Goal: Task Accomplishment & Management: Use online tool/utility

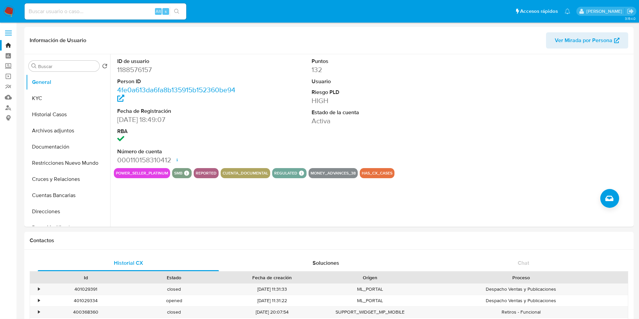
select select "10"
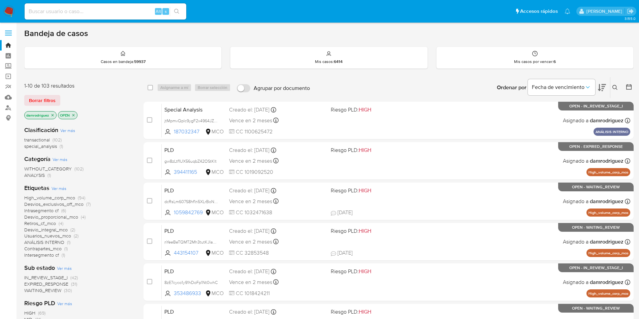
click at [98, 12] on input at bounding box center [106, 11] width 162 height 9
paste input "Gg4pDVlajasUbNF2MO1LqvMC"
type input "Gg4pDVlajasUbNF2MO1LqvMC"
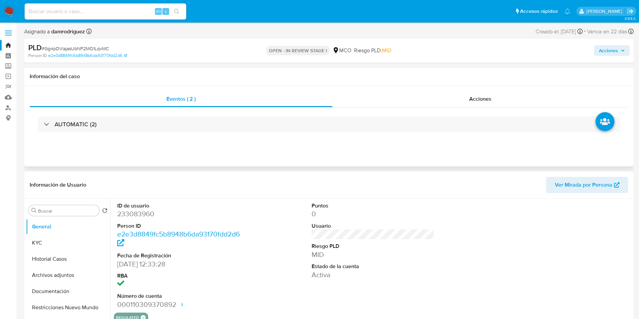
select select "10"
click at [81, 13] on input at bounding box center [106, 11] width 162 height 9
paste input "348011544"
type input "348011544"
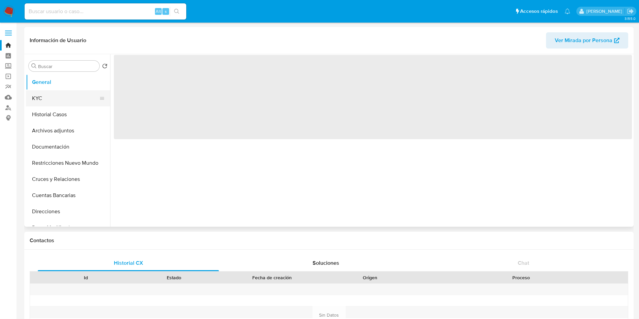
click at [54, 97] on button "KYC" at bounding box center [65, 98] width 79 height 16
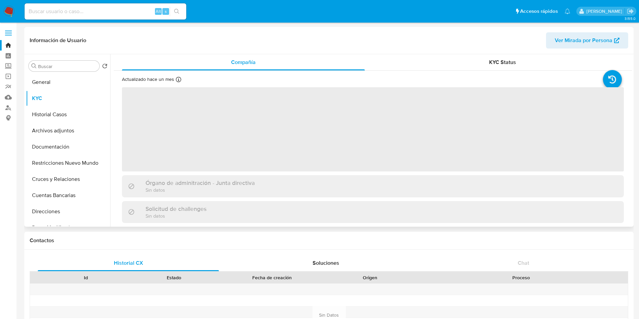
select select "10"
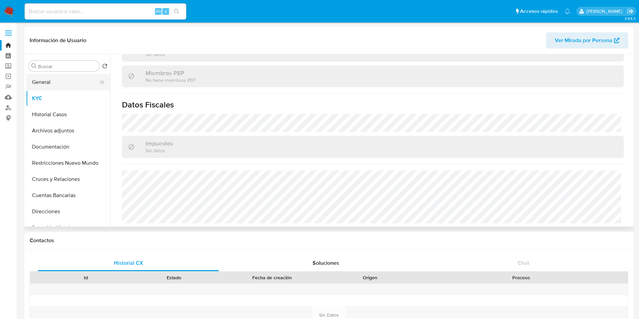
click at [50, 77] on button "General" at bounding box center [65, 82] width 79 height 16
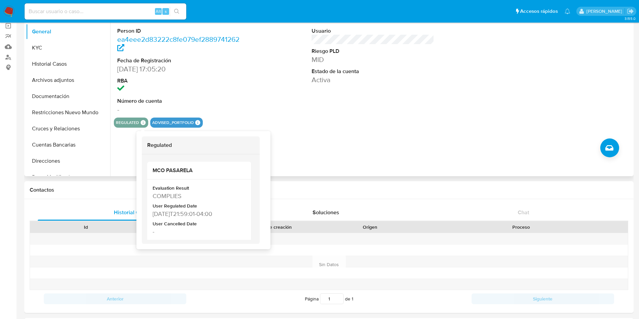
click at [356, 158] on div "ID de usuario 348011544 Person ID ea4eee2d83222c8fe079ef2889741262 Fecha de Reg…" at bounding box center [371, 90] width 522 height 172
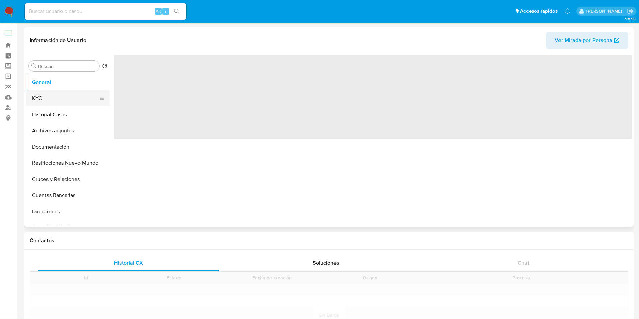
click at [42, 95] on button "KYC" at bounding box center [65, 98] width 79 height 16
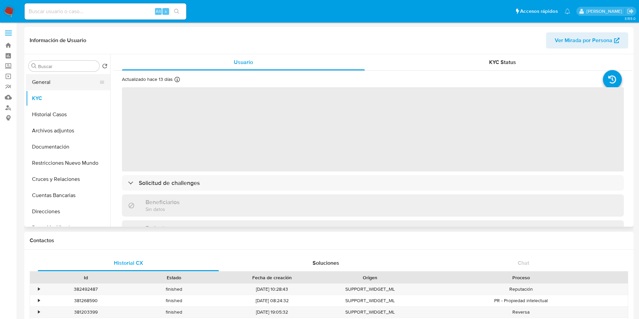
select select "10"
click at [53, 89] on button "General" at bounding box center [65, 82] width 79 height 16
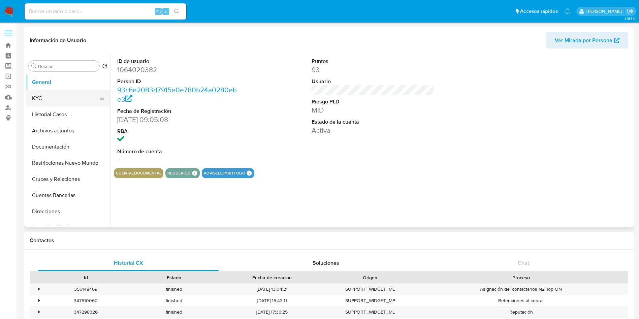
select select "10"
click at [50, 105] on button "KYC" at bounding box center [65, 98] width 79 height 16
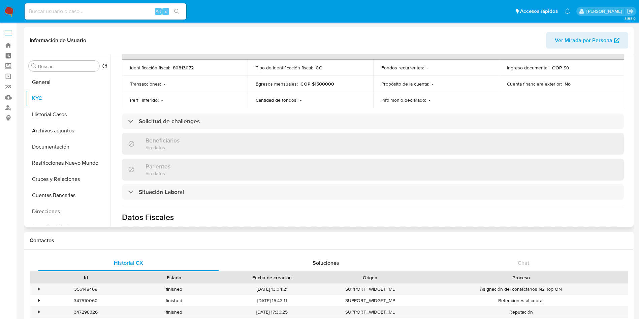
scroll to position [336, 0]
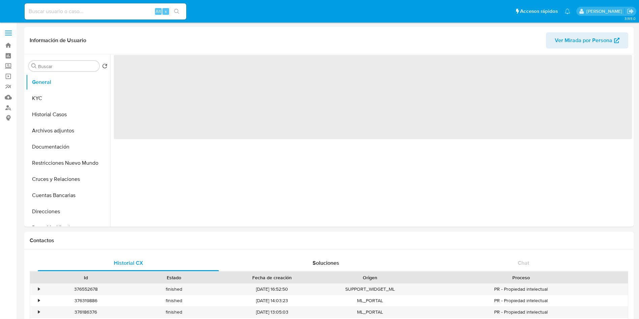
select select "10"
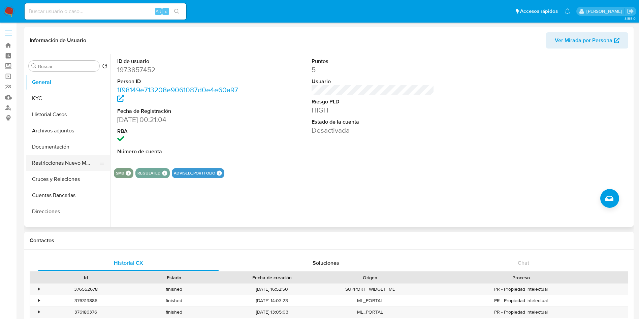
click at [58, 164] on button "Restricciones Nuevo Mundo" at bounding box center [65, 163] width 79 height 16
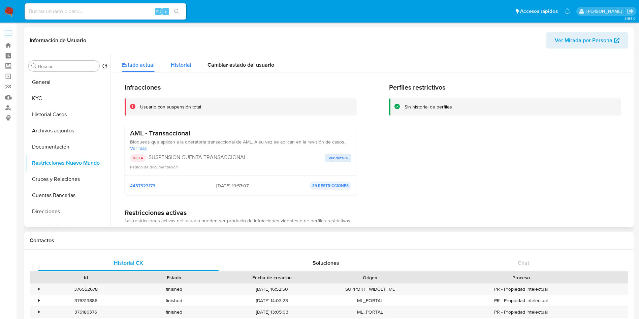
click at [177, 69] on div "Historial" at bounding box center [181, 63] width 21 height 18
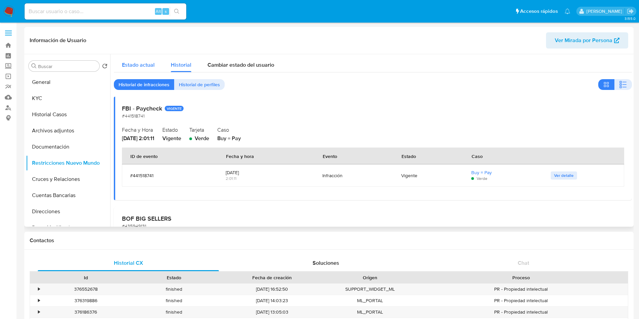
click at [125, 63] on span "Estado actual" at bounding box center [138, 65] width 33 height 8
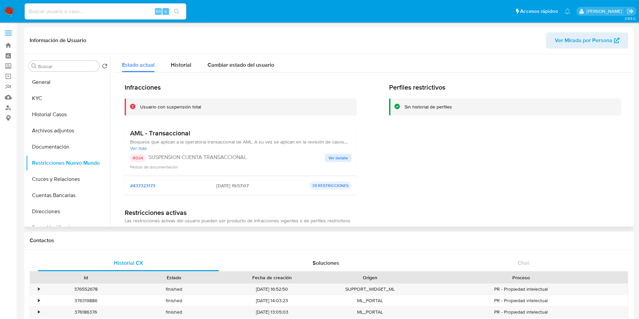
drag, startPoint x: 232, startPoint y: 185, endPoint x: 214, endPoint y: 185, distance: 18.5
click at [216, 185] on span "[DATE] 19:57:07" at bounding box center [232, 186] width 32 height 6
click at [372, 143] on div "Infracciones Usuario con suspensión total AML - Transaccional Bloqueos que apli…" at bounding box center [373, 141] width 497 height 117
click at [61, 81] on button "General" at bounding box center [65, 82] width 79 height 16
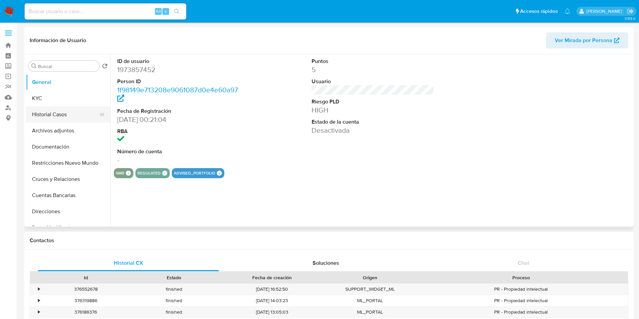
click at [57, 112] on button "Historial Casos" at bounding box center [65, 114] width 79 height 16
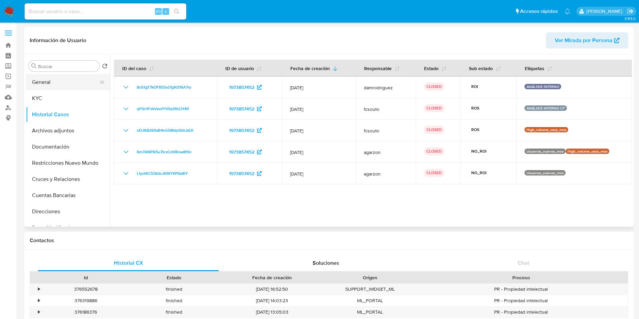
click at [60, 82] on button "General" at bounding box center [65, 82] width 79 height 16
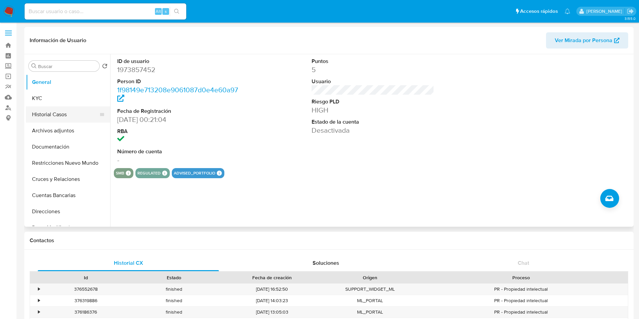
click at [66, 116] on button "Historial Casos" at bounding box center [65, 114] width 79 height 16
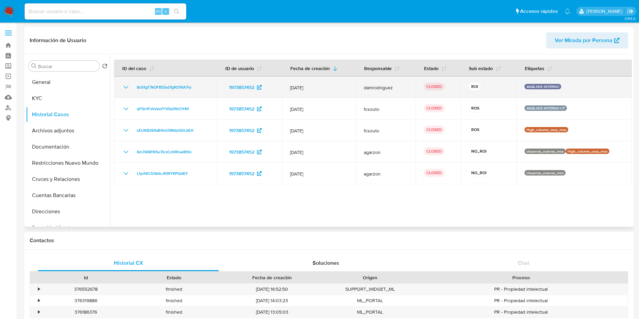
click at [127, 86] on icon "Mostrar/Ocultar" at bounding box center [126, 87] width 8 height 8
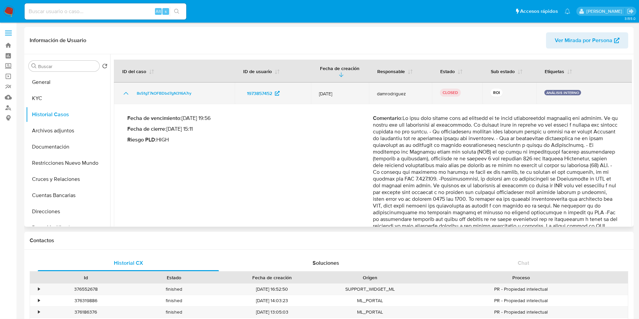
click at [123, 89] on icon "Mostrar/Ocultar" at bounding box center [126, 93] width 8 height 8
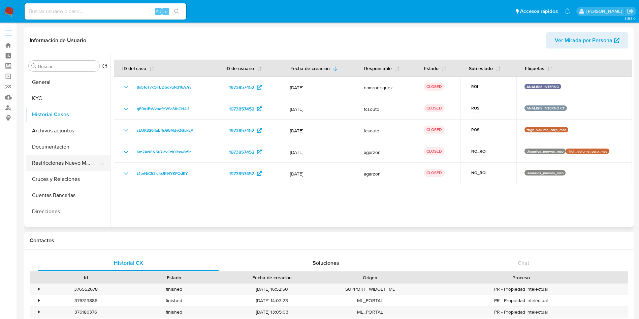
click at [58, 160] on button "Restricciones Nuevo Mundo" at bounding box center [65, 163] width 79 height 16
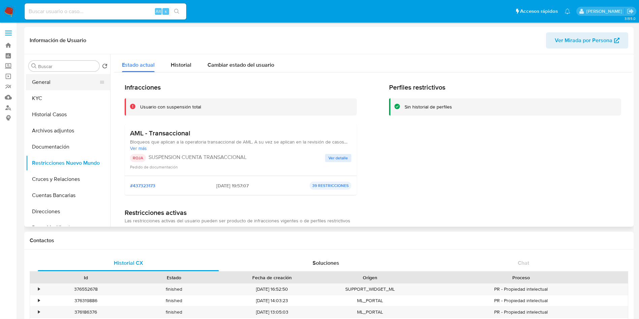
click at [38, 85] on button "General" at bounding box center [65, 82] width 79 height 16
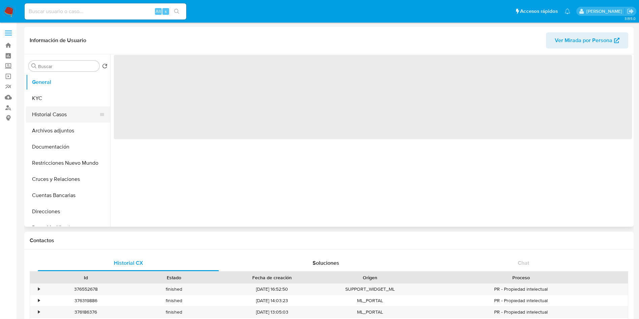
click at [56, 118] on button "Historial Casos" at bounding box center [65, 114] width 79 height 16
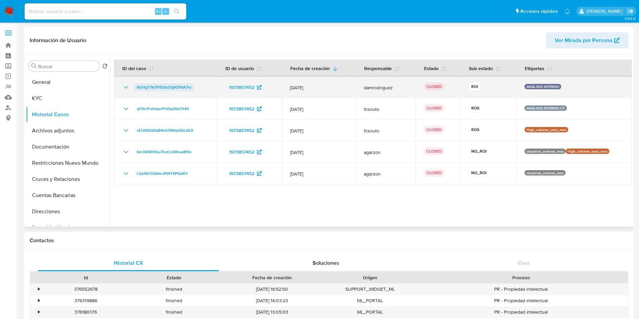
click at [156, 85] on span "8s51gT7kOFBDbd7gN316A7ry" at bounding box center [164, 87] width 55 height 8
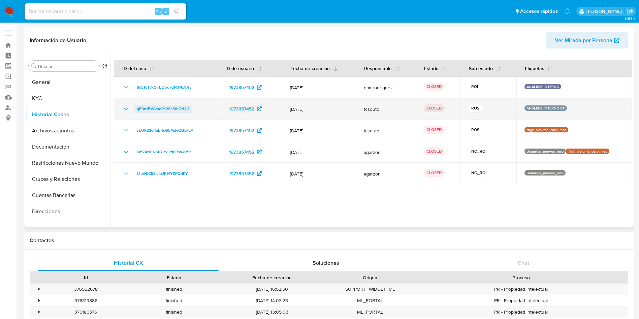
click at [166, 109] on span "qF0n1FsVvbefYVSa3fbCH4lf" at bounding box center [163, 109] width 52 height 8
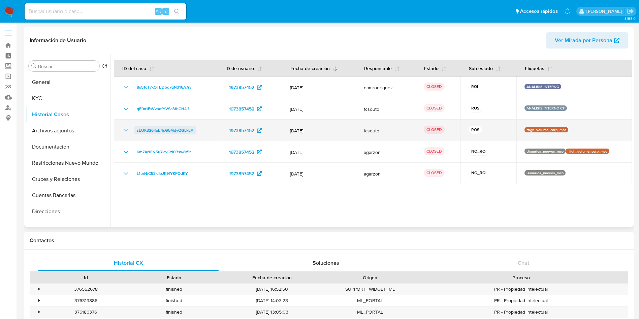
click at [152, 131] on span "sEUK826IfaB4sG5MdyQGLkEA" at bounding box center [165, 130] width 57 height 8
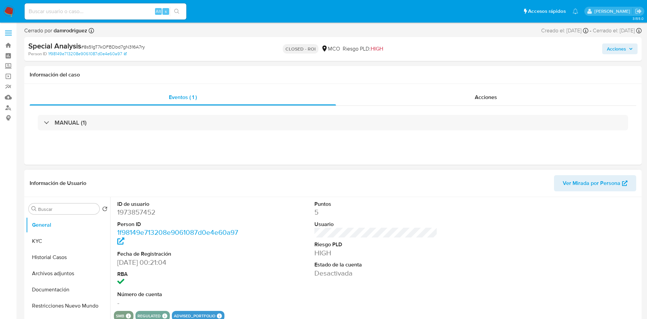
select select "10"
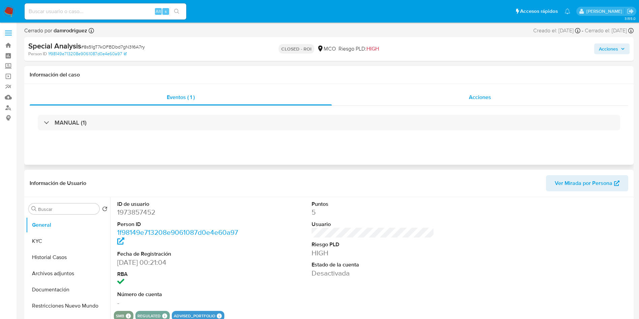
click at [462, 96] on div "Acciones" at bounding box center [480, 97] width 296 height 16
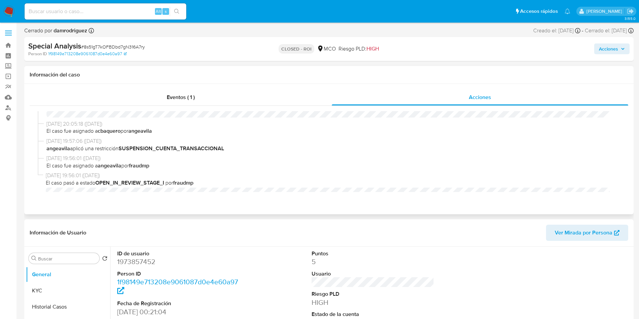
scroll to position [402, 0]
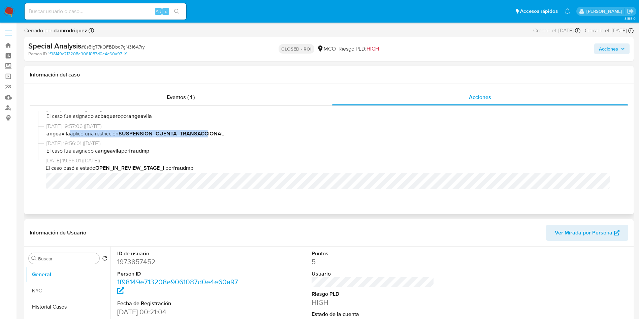
drag, startPoint x: 70, startPoint y: 136, endPoint x: 219, endPoint y: 129, distance: 149.7
click at [215, 130] on span "angeavila aplicó una restricción SUSPENSION_CUENTA_TRANSACCIONAL" at bounding box center [331, 133] width 571 height 7
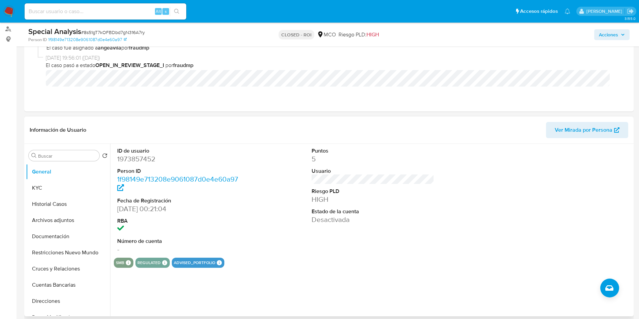
scroll to position [101, 0]
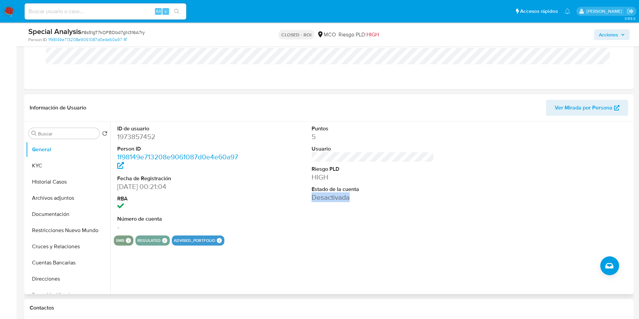
drag, startPoint x: 311, startPoint y: 194, endPoint x: 357, endPoint y: 195, distance: 46.2
click at [357, 195] on dd "Desactivada" at bounding box center [373, 197] width 123 height 9
click at [346, 200] on dd "Desactivada" at bounding box center [373, 197] width 123 height 9
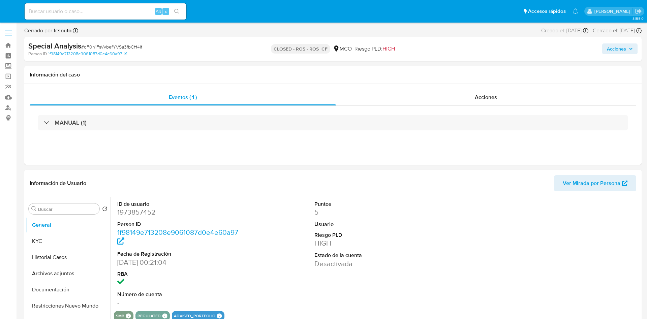
select select "10"
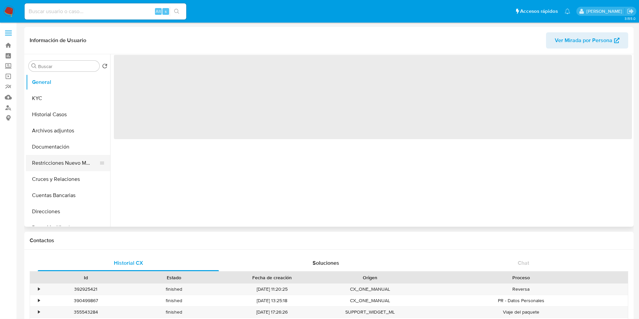
click at [55, 166] on button "Restricciones Nuevo Mundo" at bounding box center [65, 163] width 79 height 16
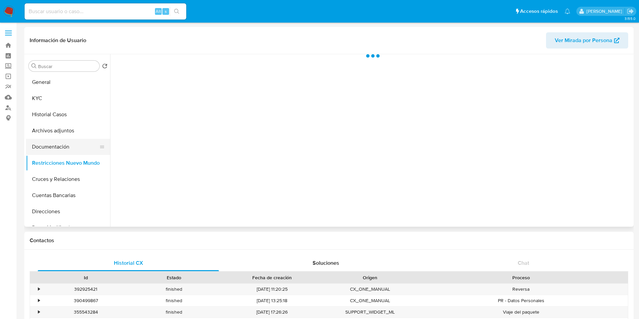
select select "10"
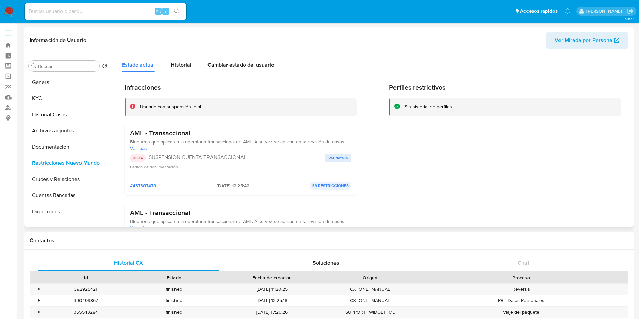
click at [337, 158] on span "Ver detalle" at bounding box center [338, 158] width 20 height 7
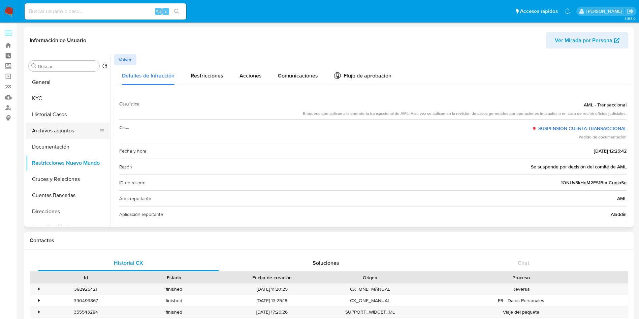
click at [75, 126] on button "Archivos adjuntos" at bounding box center [65, 131] width 79 height 16
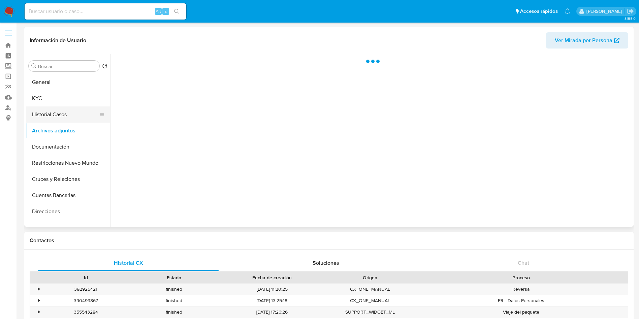
click at [68, 118] on button "Historial Casos" at bounding box center [65, 114] width 79 height 16
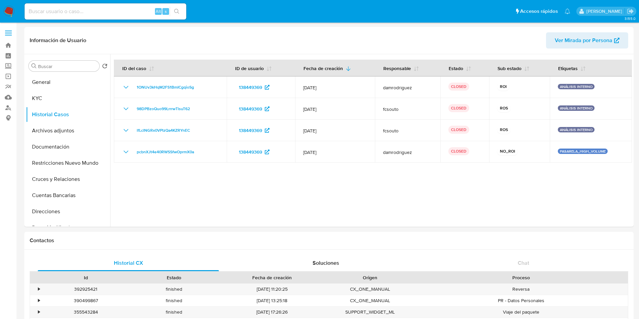
click at [99, 13] on input at bounding box center [106, 11] width 162 height 9
paste input "8xf97xJgVjk3OdX50hD0xN94"
type input "8xf97xJgVjk3OdX50hD0xN94"
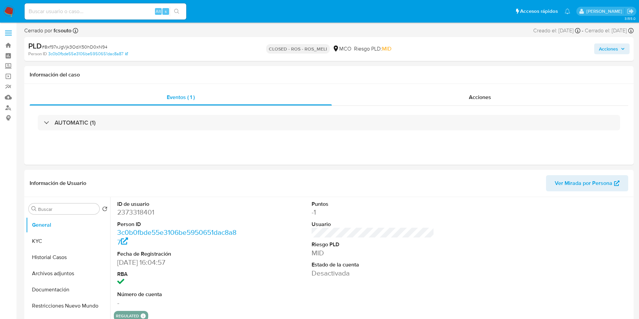
click at [77, 305] on button "Restricciones Nuevo Mundo" at bounding box center [68, 306] width 84 height 16
select select "10"
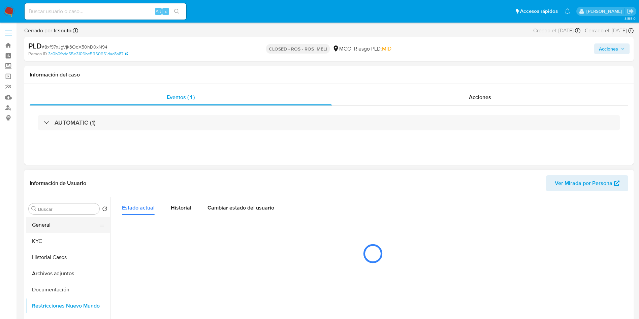
click at [73, 217] on button "General" at bounding box center [65, 225] width 79 height 16
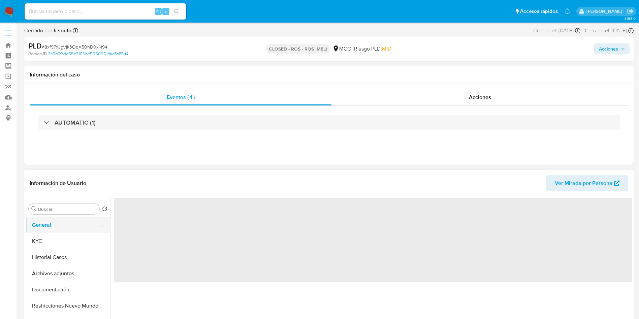
click at [71, 221] on button "General" at bounding box center [65, 225] width 79 height 16
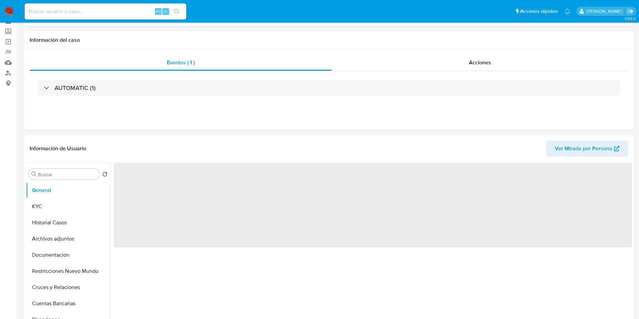
scroll to position [51, 0]
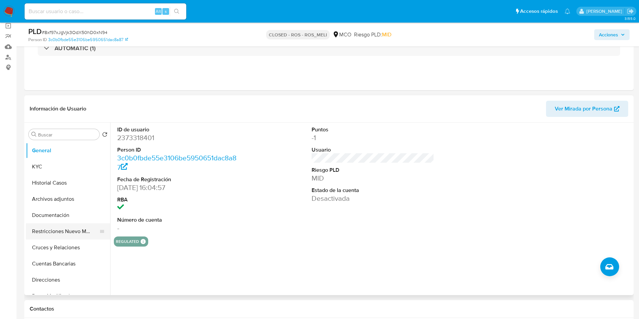
click at [67, 236] on button "Restricciones Nuevo Mundo" at bounding box center [65, 231] width 79 height 16
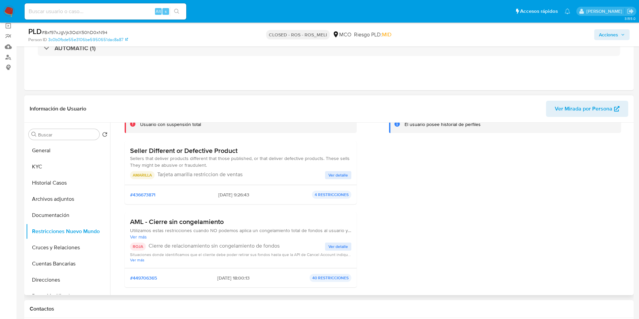
drag, startPoint x: 161, startPoint y: 219, endPoint x: 208, endPoint y: 220, distance: 46.8
click at [207, 220] on h3 "AML - Cierre sin congelamiento" at bounding box center [240, 222] width 221 height 8
drag, startPoint x: 165, startPoint y: 235, endPoint x: 189, endPoint y: 232, distance: 24.1
click at [181, 233] on div "Utilizamos estas restricciones cuando NO podemos aplica un congelamiento total …" at bounding box center [240, 233] width 221 height 12
click at [238, 233] on span "Utilizamos estas restricciones cuando NO podemos aplica un congelamiento total …" at bounding box center [240, 230] width 221 height 6
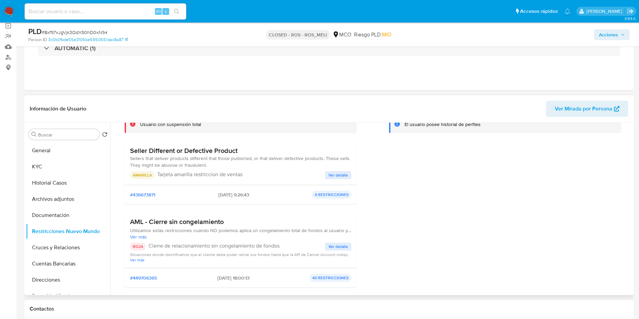
drag, startPoint x: 259, startPoint y: 230, endPoint x: 312, endPoint y: 230, distance: 52.5
click at [310, 230] on span "Utilizamos estas restricciones cuando NO podemos aplica un congelamiento total …" at bounding box center [240, 230] width 221 height 6
drag, startPoint x: 159, startPoint y: 245, endPoint x: 264, endPoint y: 247, distance: 105.1
click at [262, 247] on p "Cierre de relacionamiento sin congelamiento de fondos" at bounding box center [237, 246] width 177 height 7
drag, startPoint x: 201, startPoint y: 262, endPoint x: 275, endPoint y: 260, distance: 74.1
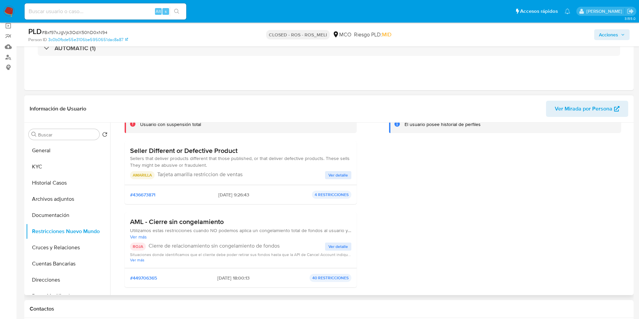
click at [236, 260] on span "Ver más" at bounding box center [240, 259] width 221 height 5
click at [340, 247] on span "Ver detalle" at bounding box center [338, 246] width 20 height 7
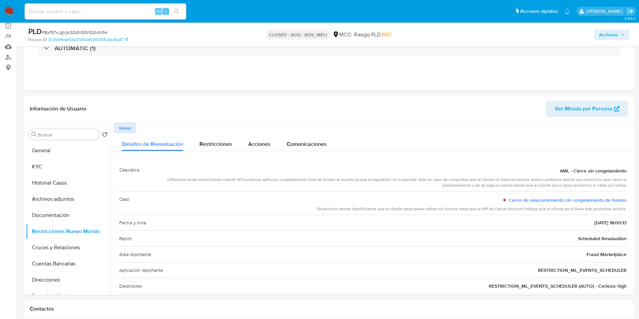
click at [8, 11] on img at bounding box center [8, 11] width 11 height 11
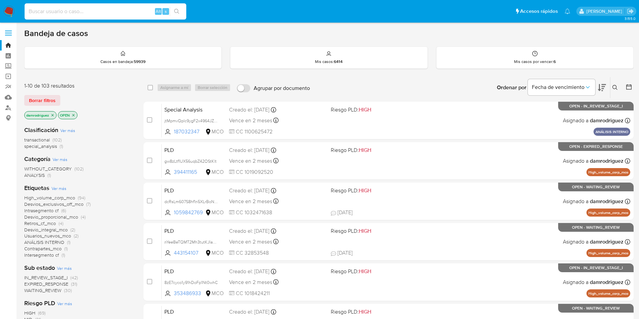
click at [85, 12] on input at bounding box center [106, 11] width 162 height 9
paste input "Gg4pDVlajasUbNF2MO1LqvMC"
type input "Gg4pDVlajasUbNF2MO1LqvMC"
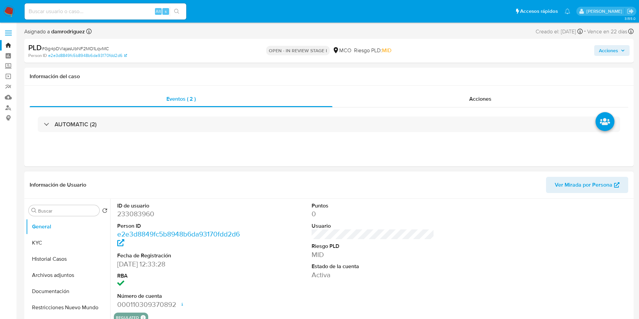
select select "10"
click at [129, 209] on dd "233083960" at bounding box center [178, 213] width 123 height 9
copy dd "233083960"
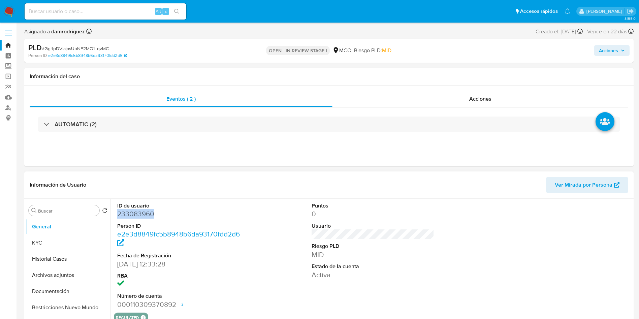
click at [133, 213] on dd "233083960" at bounding box center [178, 213] width 123 height 9
copy dd "233083960"
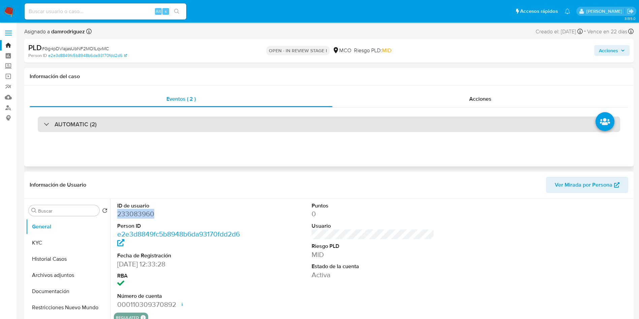
click at [81, 123] on h3 "AUTOMATIC (2)" at bounding box center [76, 124] width 42 height 7
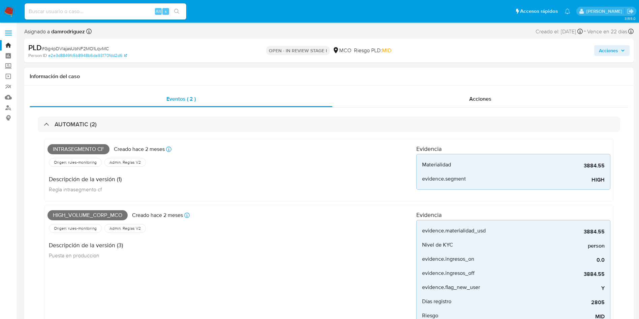
click at [88, 148] on span "Intrasegmento cf" at bounding box center [78, 149] width 62 height 10
copy span "Intrasegmento"
click at [93, 153] on span "Intrasegmento cf" at bounding box center [78, 149] width 62 height 10
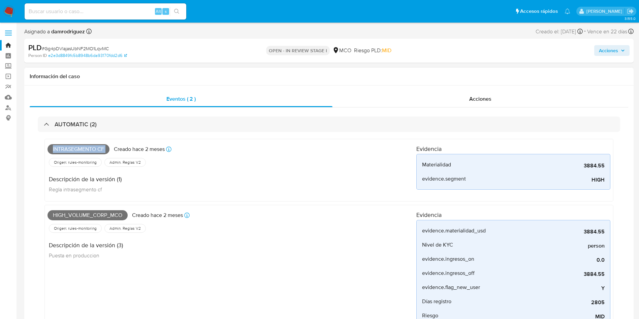
click at [93, 153] on span "Intrasegmento cf" at bounding box center [78, 149] width 62 height 10
click at [82, 214] on span "High_volume_corp_mco" at bounding box center [87, 215] width 80 height 10
copy span "High_volume_corp_mco"
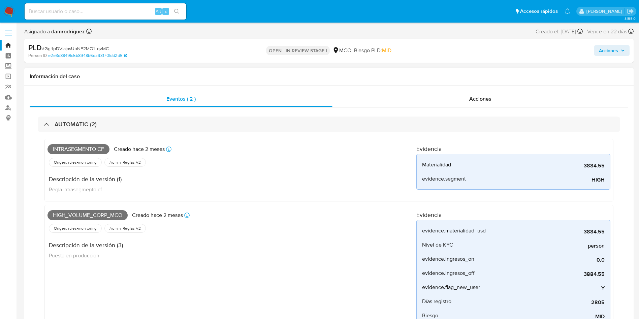
click at [90, 115] on div "AUTOMATIC (2) Intrasegmento cf Creado hace 2 meses Creado: 12/06/2025 07:04:39 …" at bounding box center [329, 256] width 599 height 298
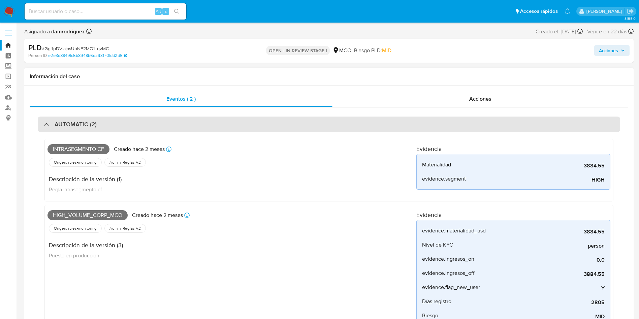
click at [89, 125] on h3 "AUTOMATIC (2)" at bounding box center [76, 124] width 42 height 7
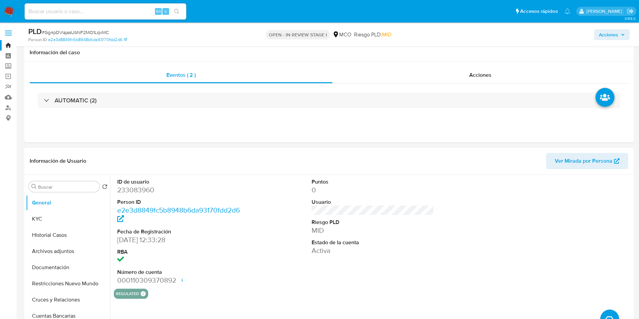
scroll to position [51, 0]
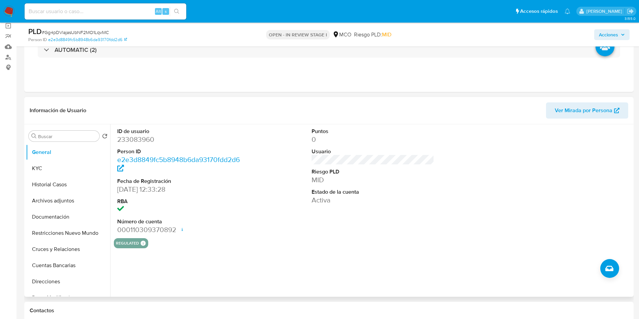
click at [142, 145] on dl "ID de usuario 233083960 Person ID e2e3d8849fc5b8948b6da93170fdd2d6 Fecha de Reg…" at bounding box center [178, 181] width 123 height 107
click at [140, 138] on dd "233083960" at bounding box center [178, 139] width 123 height 9
copy dd "233083960"
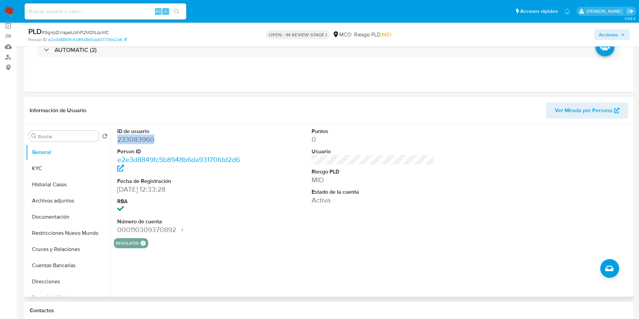
click at [139, 144] on dd "233083960" at bounding box center [178, 139] width 123 height 9
click at [47, 162] on button "KYC" at bounding box center [65, 168] width 79 height 16
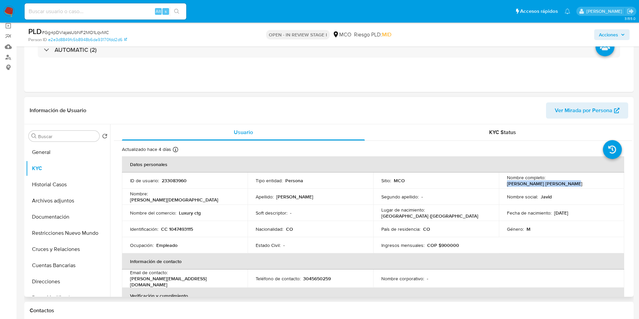
drag, startPoint x: 611, startPoint y: 180, endPoint x: 546, endPoint y: 181, distance: 65.4
click at [546, 181] on div "Nombre completo : Javid Jesus Baena Fontalvo" at bounding box center [561, 180] width 109 height 12
copy p "[PERSON_NAME] [PERSON_NAME]"
click at [183, 230] on p "CC 1047493115" at bounding box center [177, 229] width 32 height 6
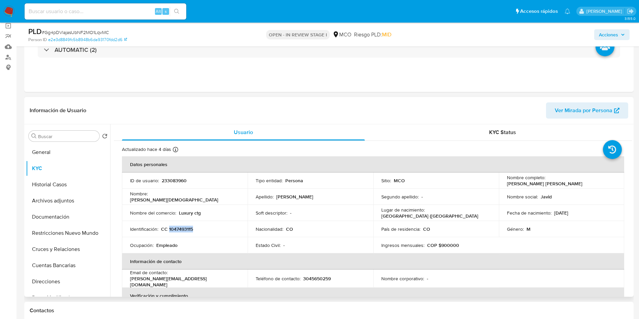
copy p "1047493115"
drag, startPoint x: 587, startPoint y: 213, endPoint x: 550, endPoint y: 215, distance: 37.1
click at [550, 215] on div "Fecha de nacimiento : 17/01/1996" at bounding box center [561, 213] width 109 height 6
copy div "17/01/1996"
drag, startPoint x: 190, startPoint y: 278, endPoint x: 170, endPoint y: 278, distance: 19.9
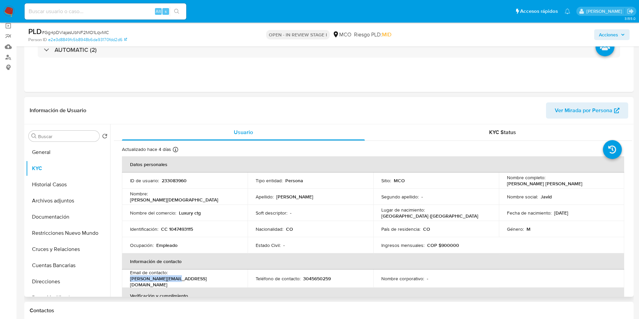
click at [170, 278] on div "Email de contacto : baena.012@gmail.com" at bounding box center [184, 278] width 109 height 18
copy p "baena.012@gmail.com"
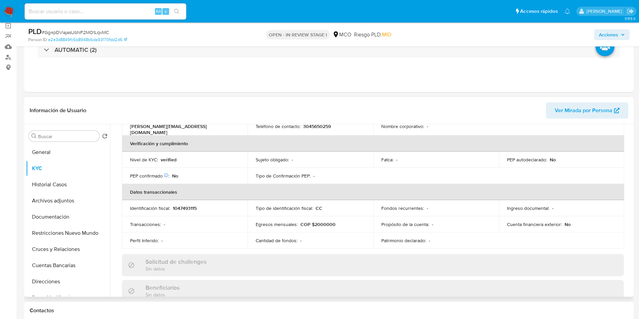
scroll to position [0, 0]
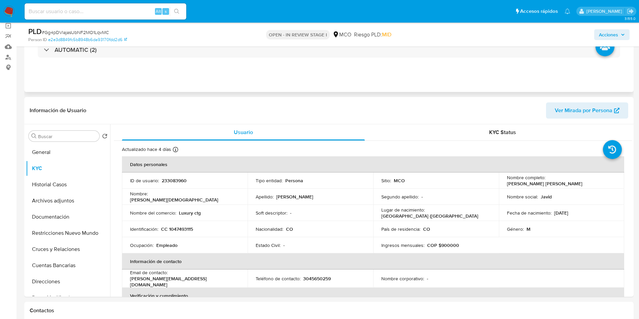
click at [264, 87] on div "Eventos ( 2 ) Acciones AUTOMATIC (2)" at bounding box center [328, 51] width 609 height 81
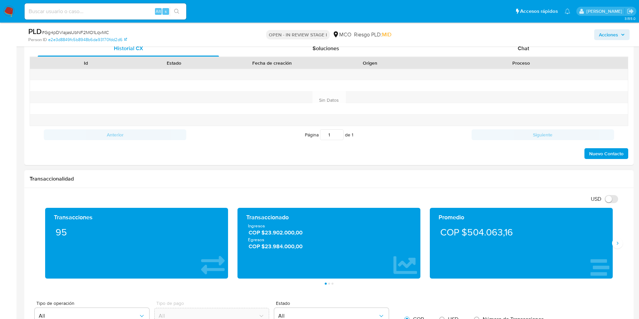
scroll to position [354, 0]
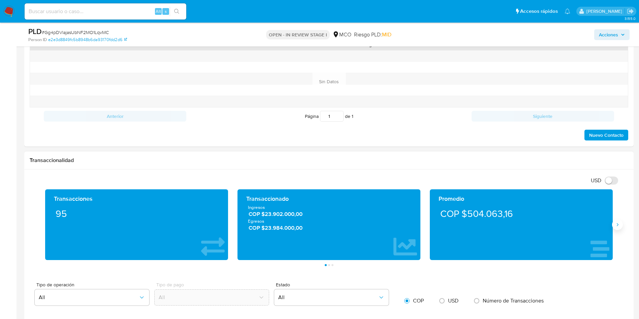
click at [615, 224] on icon "Siguiente" at bounding box center [617, 224] width 5 height 5
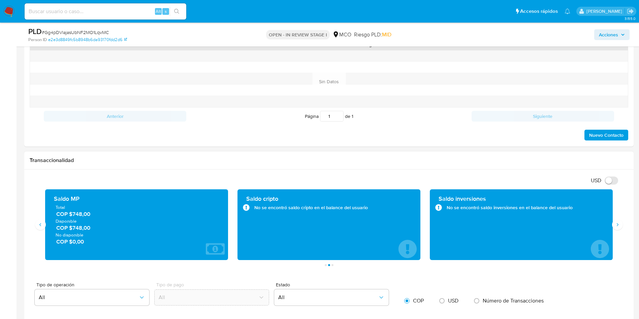
click at [69, 229] on span "COP $748,00" at bounding box center [136, 228] width 161 height 8
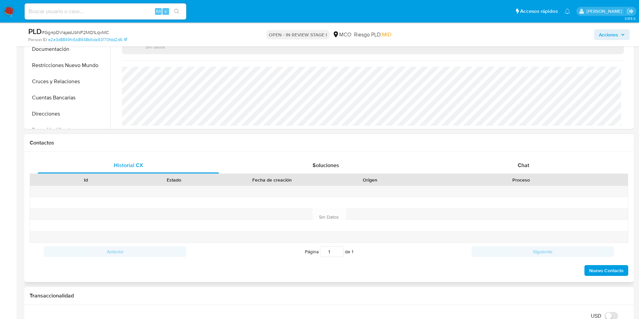
scroll to position [51, 0]
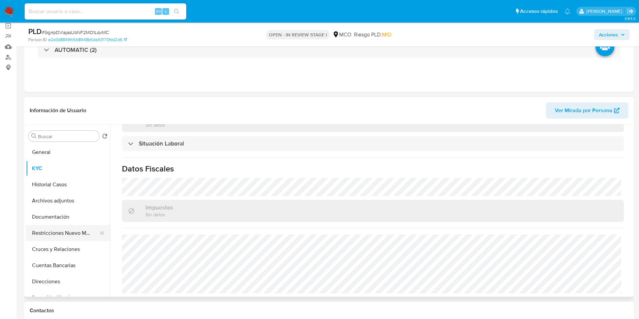
click at [61, 234] on button "Restricciones Nuevo Mundo" at bounding box center [65, 233] width 79 height 16
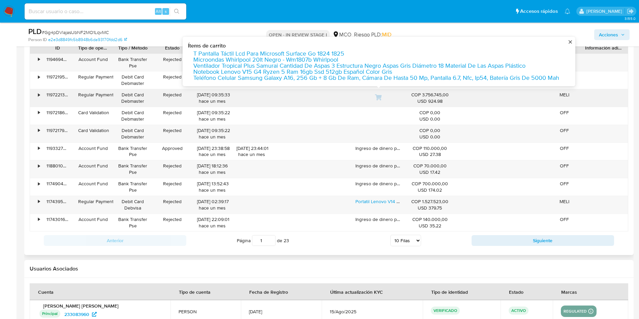
scroll to position [758, 0]
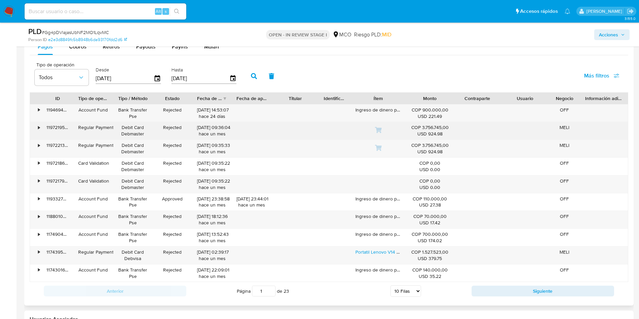
click at [38, 128] on div "•" at bounding box center [39, 127] width 2 height 6
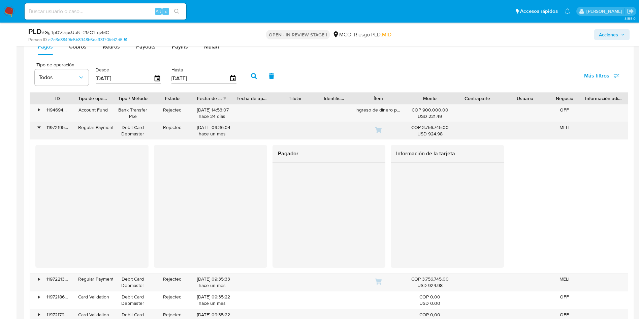
click at [38, 128] on div "•" at bounding box center [39, 127] width 2 height 6
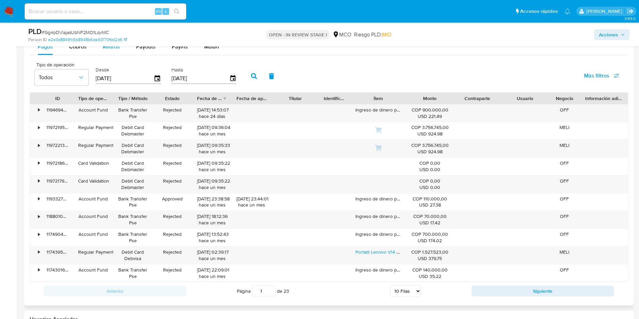
click at [112, 49] on span "Retiros" at bounding box center [111, 47] width 17 height 8
select select "10"
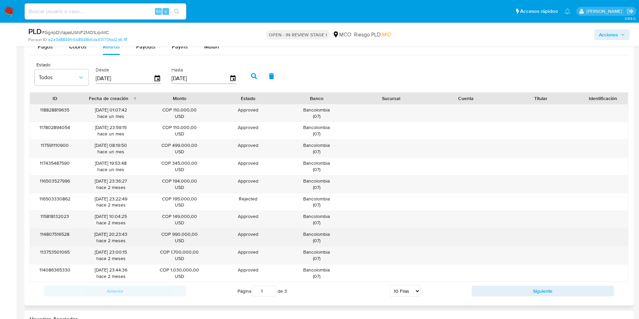
drag, startPoint x: 321, startPoint y: 121, endPoint x: 323, endPoint y: 245, distance: 124.0
click at [323, 245] on div "118828819635 21/07/2025 01:07:42 hace un mes COP 110.000,00 USD Approved Approv…" at bounding box center [329, 193] width 599 height 178
click at [324, 246] on div "Bancolombia ( 07 )" at bounding box center [316, 238] width 75 height 18
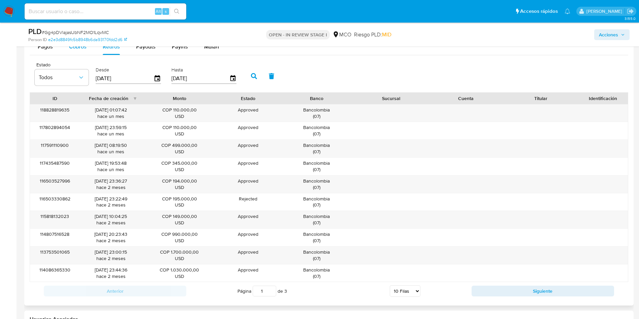
click at [72, 48] on span "Cobros" at bounding box center [78, 47] width 18 height 8
select select "10"
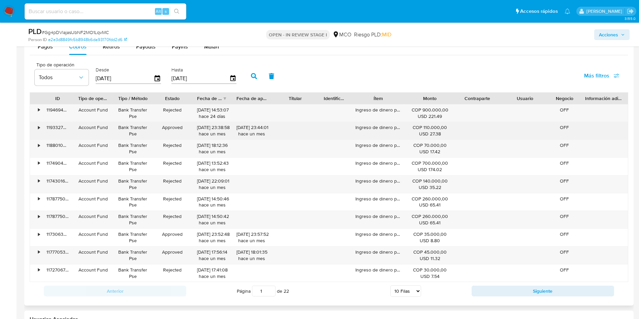
click at [364, 125] on div "Ingreso de dinero por PSE" at bounding box center [379, 131] width 56 height 18
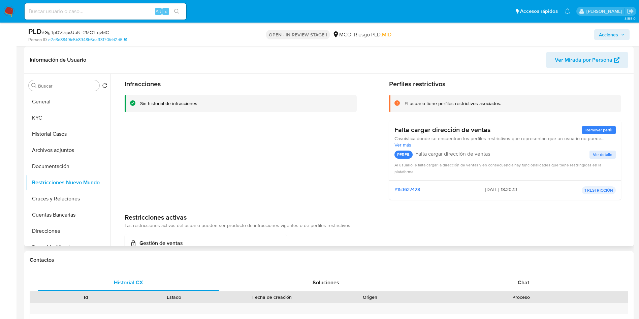
scroll to position [0, 0]
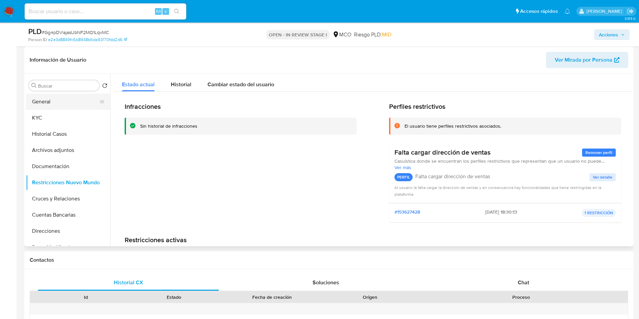
click at [56, 107] on button "General" at bounding box center [65, 102] width 79 height 16
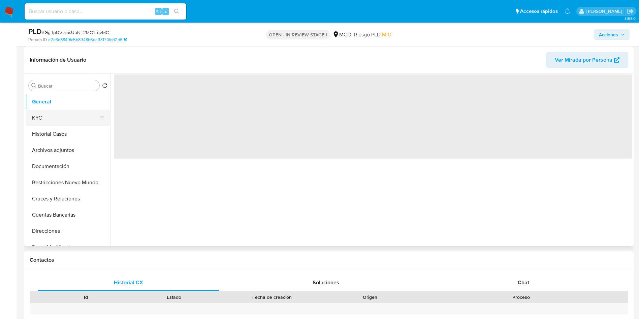
click at [57, 119] on button "KYC" at bounding box center [65, 118] width 79 height 16
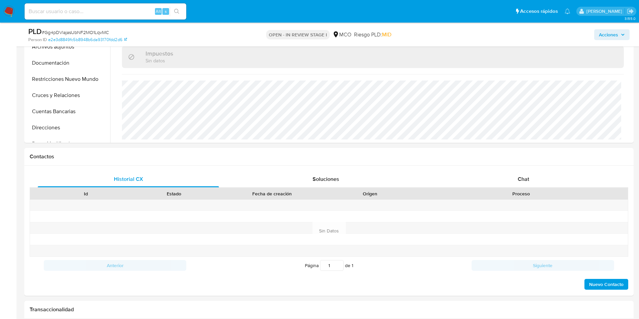
scroll to position [152, 0]
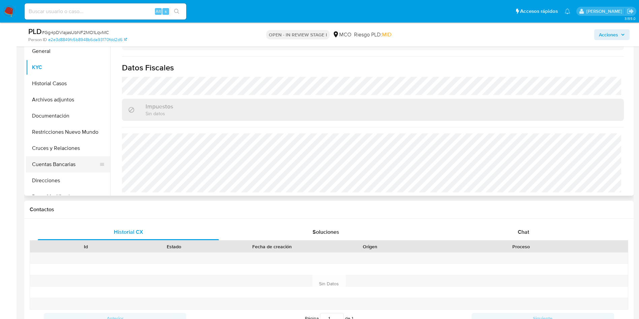
click at [67, 160] on button "Cuentas Bancarias" at bounding box center [65, 164] width 79 height 16
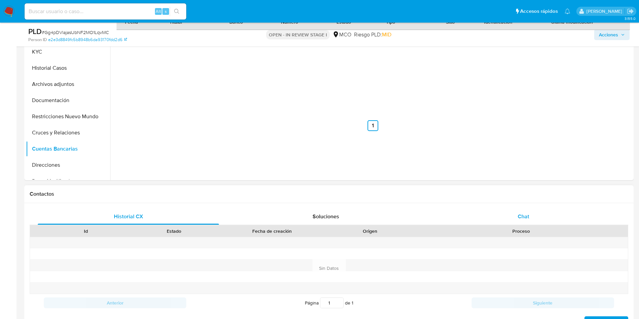
scroll to position [202, 0]
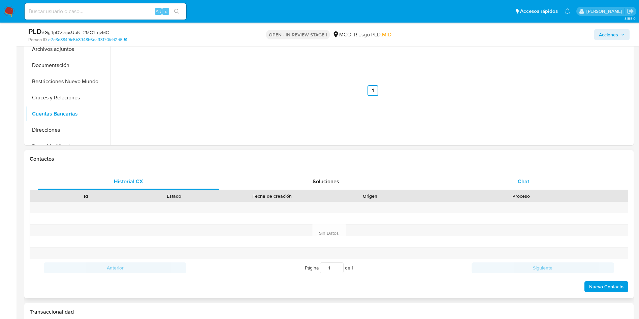
click at [505, 175] on div "Chat" at bounding box center [523, 181] width 181 height 16
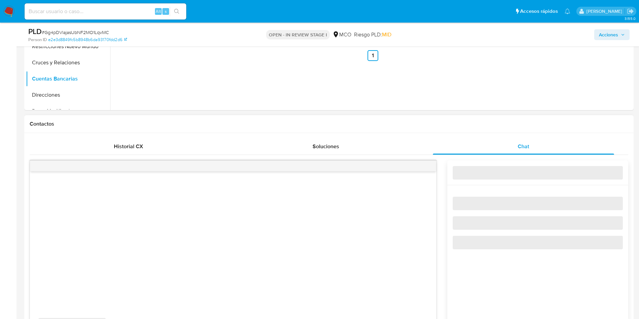
scroll to position [253, 0]
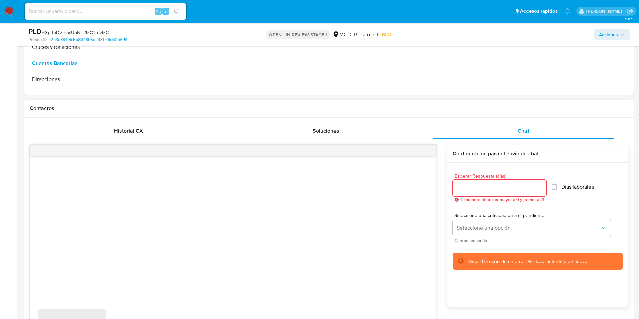
click at [493, 185] on input "Esperar Respuesta (días)" at bounding box center [500, 188] width 94 height 9
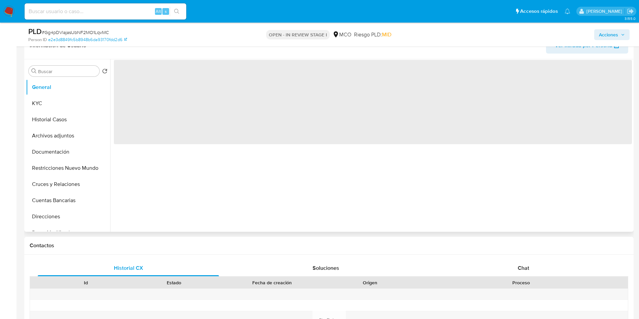
scroll to position [202, 0]
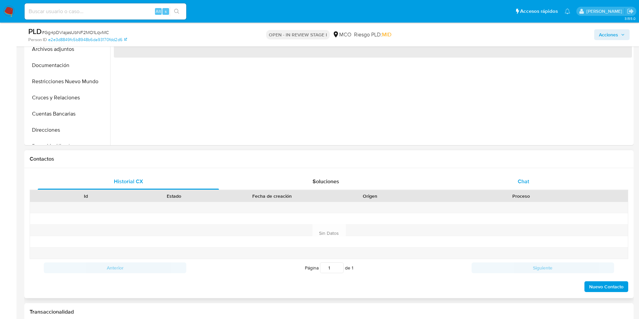
click at [512, 183] on div "Chat" at bounding box center [523, 181] width 181 height 16
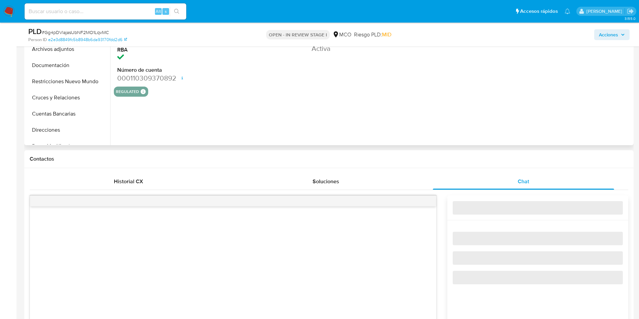
select select "10"
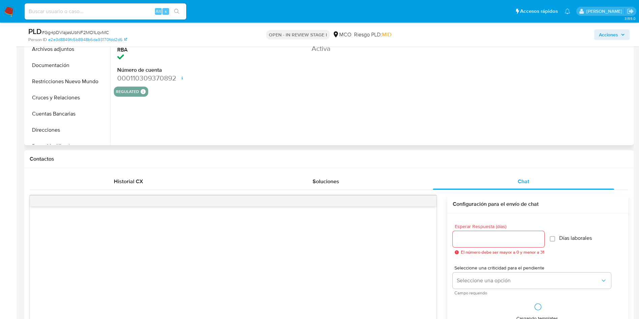
scroll to position [253, 0]
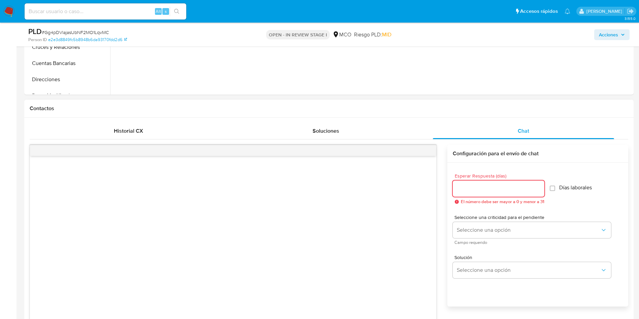
click at [509, 191] on input "Esperar Respuesta (días)" at bounding box center [499, 188] width 92 height 9
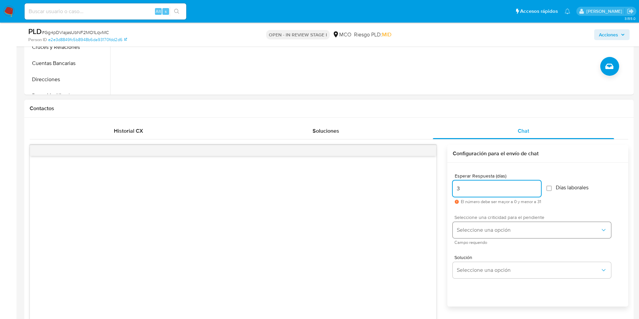
type input "3"
click at [498, 231] on span "Seleccione una opción" at bounding box center [528, 230] width 143 height 7
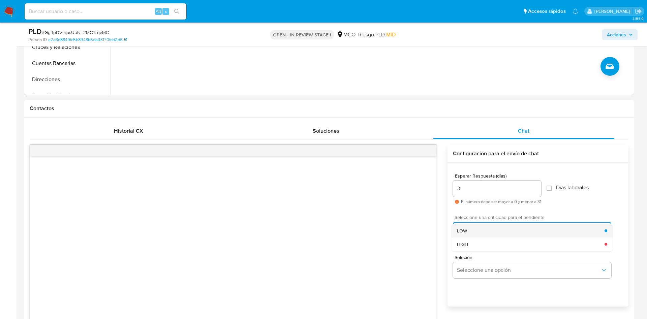
click at [481, 225] on div "LOW" at bounding box center [531, 230] width 148 height 13
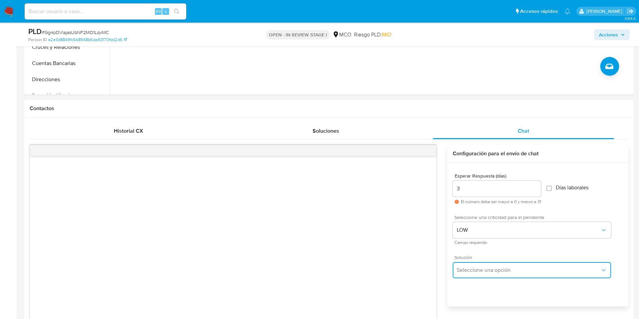
click at [462, 267] on span "Seleccione una opción" at bounding box center [528, 270] width 143 height 7
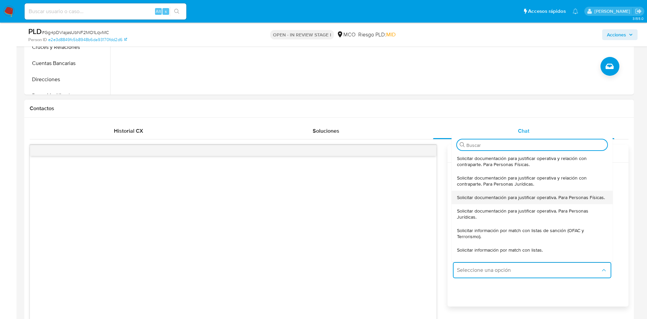
click at [502, 200] on span "Solicitar documentación para justificar operativa. Para Personas Físicas." at bounding box center [531, 197] width 148 height 6
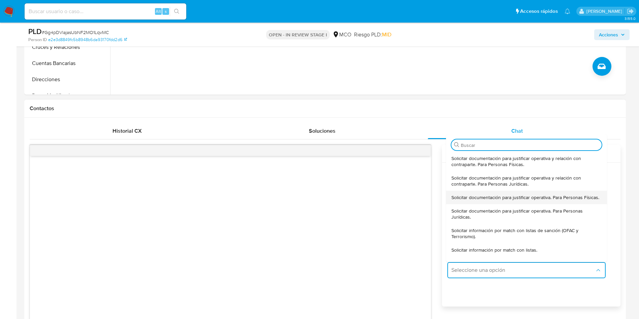
type textarea "Lore, Ip Dolorsi Ametc adi elitsed do eiusmodte. Inc utl, etdoloremag aliquaeni…"
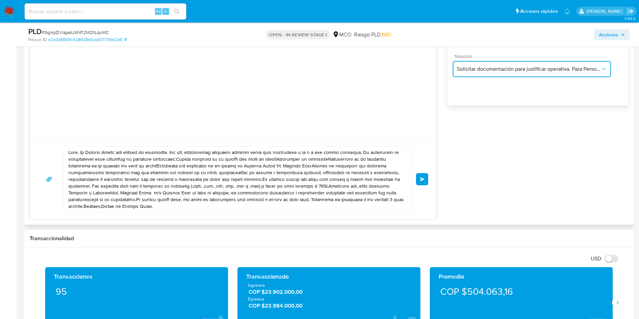
scroll to position [455, 0]
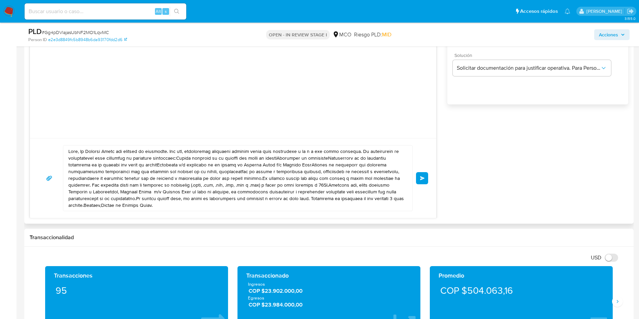
click at [78, 151] on textarea at bounding box center [236, 178] width 336 height 65
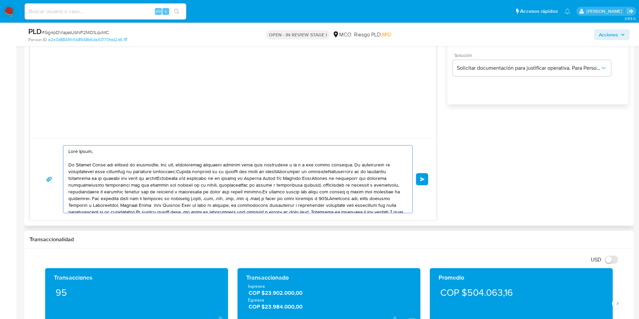
click at [343, 165] on textarea at bounding box center [236, 179] width 336 height 67
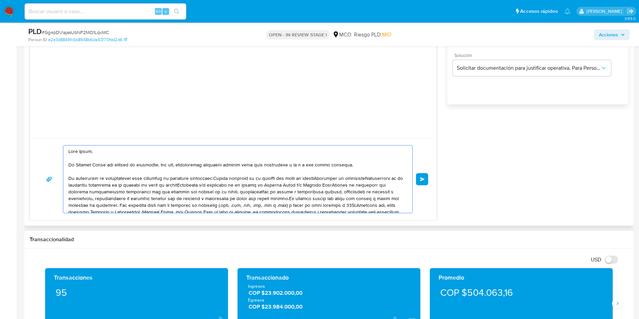
click at [213, 177] on textarea at bounding box center [236, 179] width 336 height 67
click at [179, 183] on textarea at bounding box center [236, 179] width 336 height 67
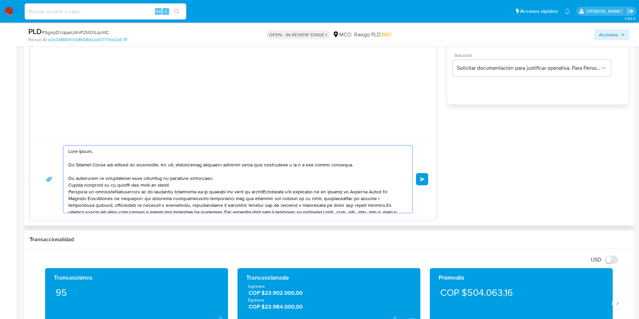
click at [121, 190] on textarea at bounding box center [236, 179] width 336 height 67
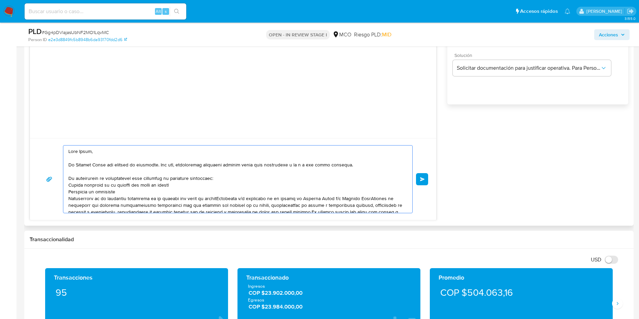
click at [221, 198] on textarea at bounding box center [236, 179] width 336 height 67
click at [219, 204] on textarea at bounding box center [236, 179] width 336 height 67
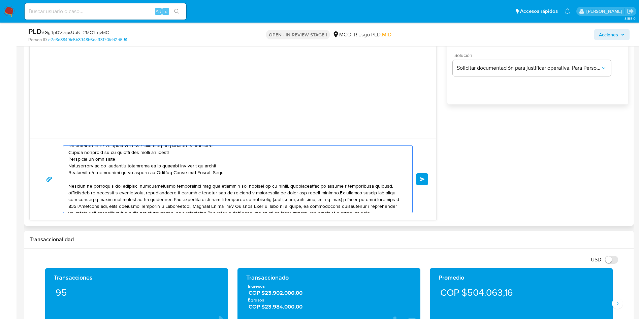
scroll to position [45, 0]
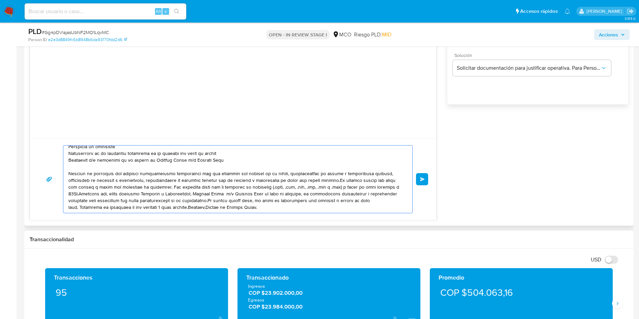
click at [336, 181] on textarea at bounding box center [236, 179] width 336 height 67
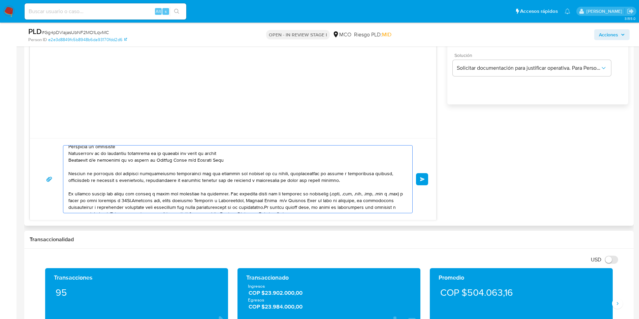
click at [272, 209] on textarea at bounding box center [236, 179] width 336 height 67
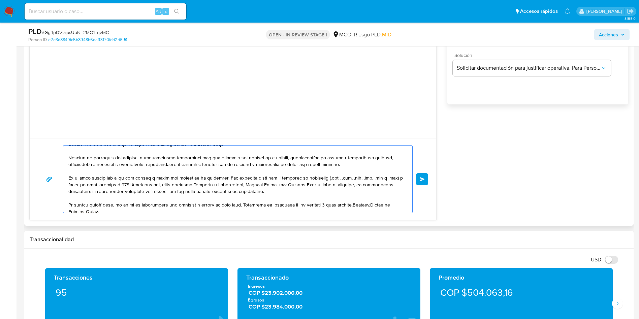
scroll to position [65, 0]
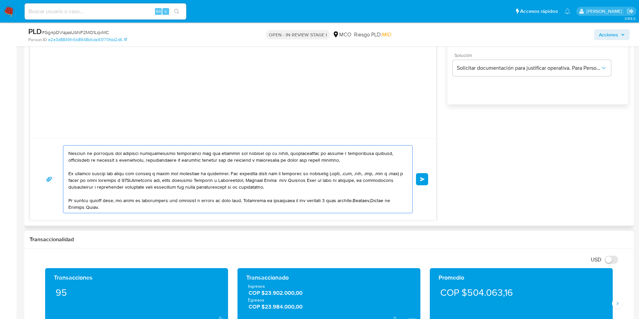
click at [357, 202] on textarea at bounding box center [236, 179] width 336 height 67
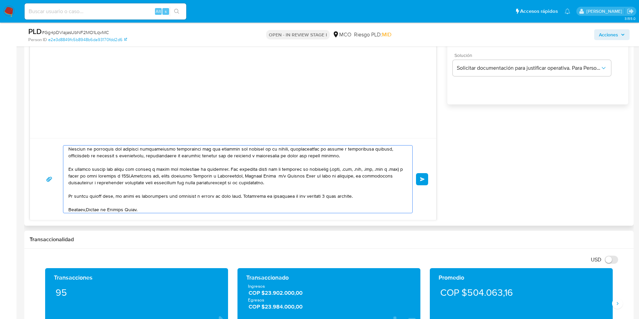
click at [86, 210] on textarea at bounding box center [236, 179] width 336 height 67
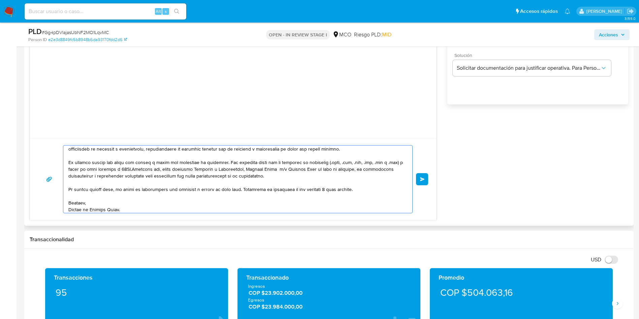
click at [132, 209] on textarea at bounding box center [236, 179] width 336 height 67
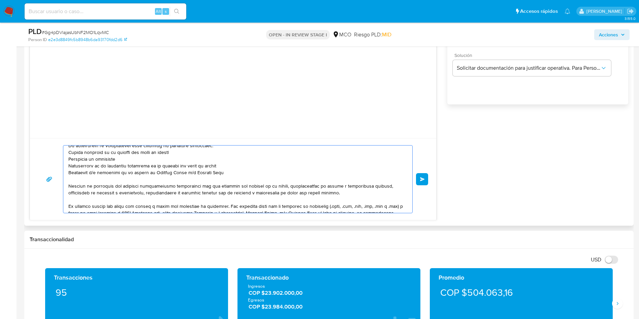
scroll to position [0, 0]
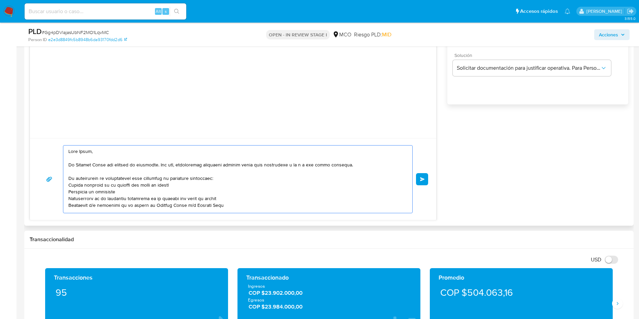
drag, startPoint x: 130, startPoint y: 164, endPoint x: 286, endPoint y: 172, distance: 156.1
click at [321, 166] on textarea at bounding box center [236, 179] width 336 height 67
drag, startPoint x: 139, startPoint y: 183, endPoint x: 117, endPoint y: 193, distance: 24.6
click at [169, 184] on textarea at bounding box center [236, 179] width 336 height 67
drag, startPoint x: 104, startPoint y: 194, endPoint x: 143, endPoint y: 195, distance: 38.7
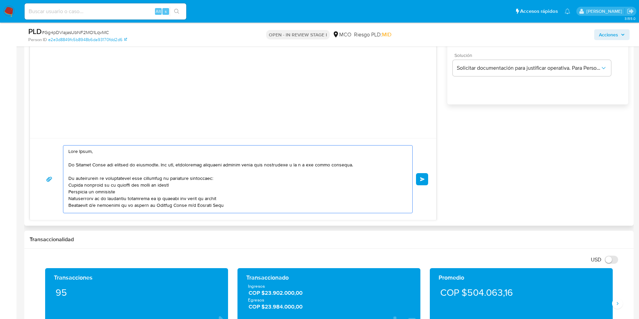
click at [142, 195] on textarea at bounding box center [236, 179] width 336 height 67
click at [88, 202] on textarea at bounding box center [236, 179] width 336 height 67
drag, startPoint x: 163, startPoint y: 200, endPoint x: 173, endPoint y: 201, distance: 9.8
click at [173, 201] on textarea at bounding box center [236, 179] width 336 height 67
drag, startPoint x: 127, startPoint y: 207, endPoint x: 177, endPoint y: 207, distance: 49.5
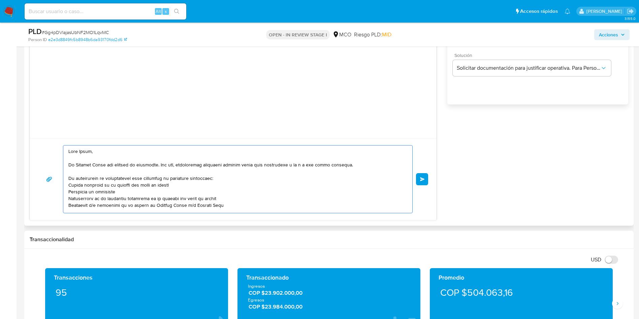
click at [172, 207] on textarea at bounding box center [236, 179] width 336 height 67
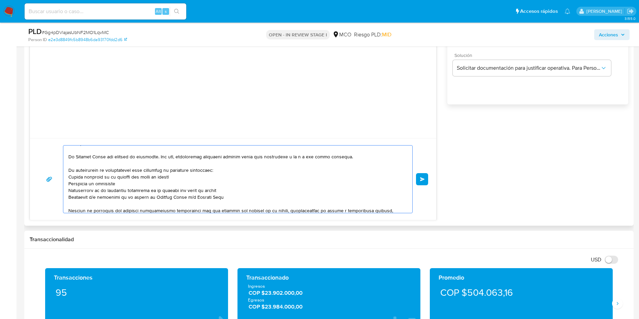
click at [233, 196] on textarea at bounding box center [236, 179] width 336 height 67
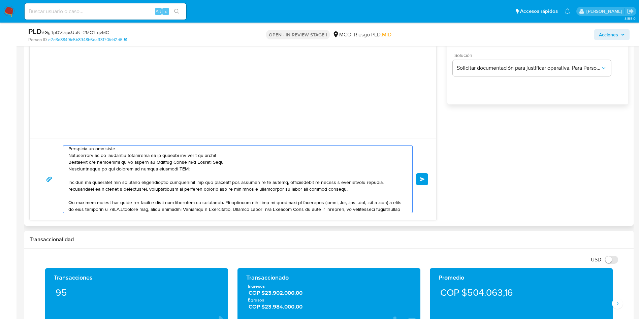
scroll to position [59, 0]
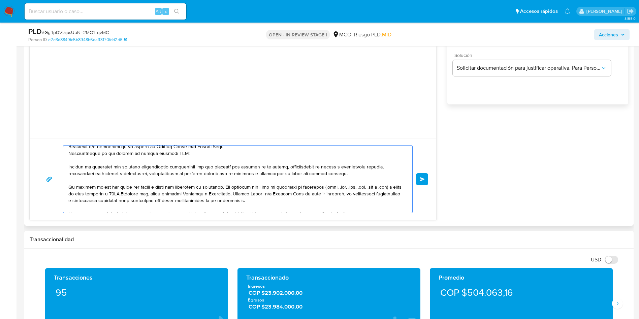
drag, startPoint x: 109, startPoint y: 167, endPoint x: 366, endPoint y: 167, distance: 257.4
click at [366, 167] on textarea at bounding box center [236, 179] width 336 height 67
click at [337, 178] on textarea at bounding box center [236, 179] width 336 height 67
drag, startPoint x: 349, startPoint y: 174, endPoint x: 45, endPoint y: 167, distance: 303.6
click at [52, 167] on div "Enviar" at bounding box center [233, 179] width 390 height 68
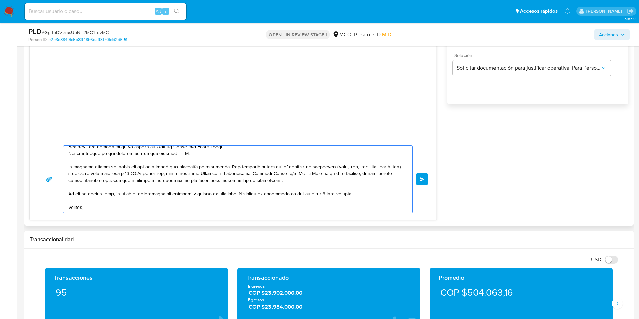
drag, startPoint x: 226, startPoint y: 166, endPoint x: 322, endPoint y: 174, distance: 96.7
click at [322, 174] on textarea at bounding box center [236, 179] width 336 height 67
click at [171, 177] on textarea at bounding box center [236, 179] width 336 height 67
drag, startPoint x: 166, startPoint y: 176, endPoint x: 356, endPoint y: 174, distance: 190.0
click at [350, 174] on textarea at bounding box center [236, 179] width 336 height 67
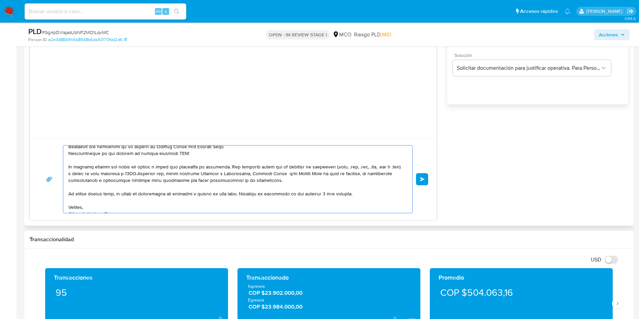
click at [181, 186] on textarea at bounding box center [236, 179] width 336 height 67
drag, startPoint x: 115, startPoint y: 181, endPoint x: 217, endPoint y: 182, distance: 102.1
click at [213, 181] on textarea at bounding box center [236, 179] width 336 height 67
click at [174, 196] on textarea at bounding box center [236, 179] width 336 height 67
drag, startPoint x: 102, startPoint y: 196, endPoint x: 246, endPoint y: 193, distance: 143.5
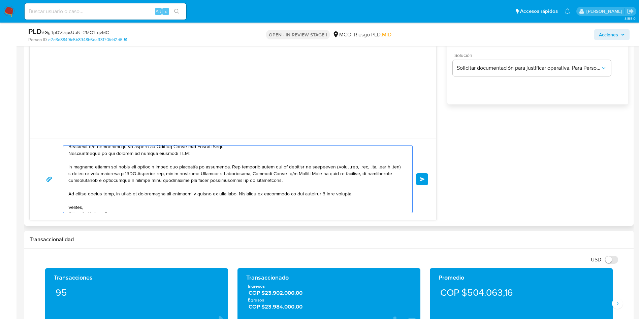
click at [233, 193] on textarea at bounding box center [236, 179] width 336 height 67
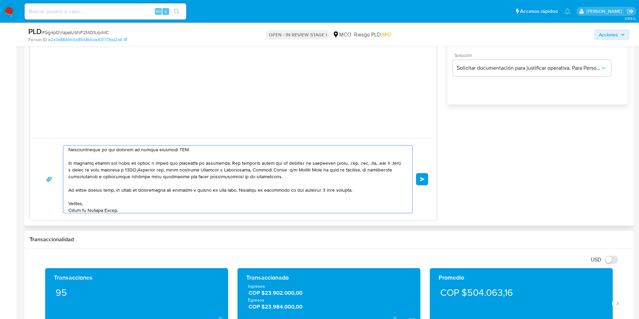
scroll to position [65, 0]
click at [194, 197] on textarea at bounding box center [236, 179] width 336 height 67
type textarea "Hola Javid, En Mercado Libre nos importa tu seguridad. Por eso, necesitamos ver…"
click at [424, 182] on button "Enviar" at bounding box center [422, 179] width 12 height 12
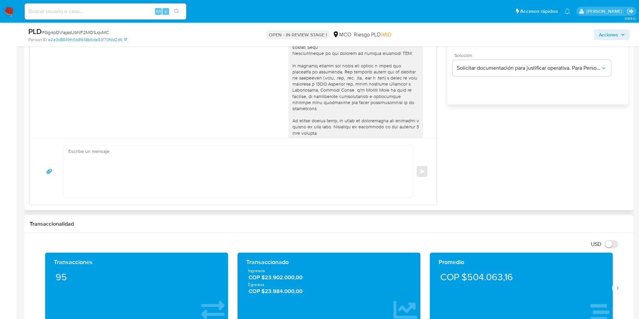
scroll to position [26, 0]
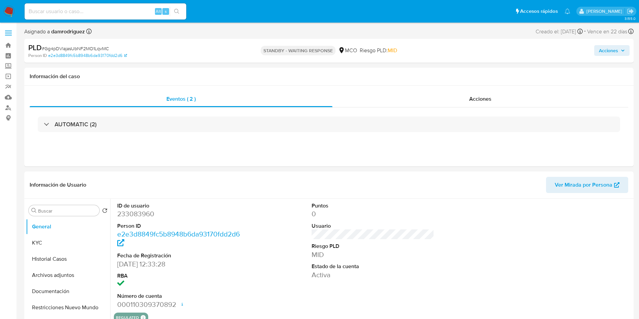
select select "10"
click at [10, 10] on img at bounding box center [8, 11] width 11 height 11
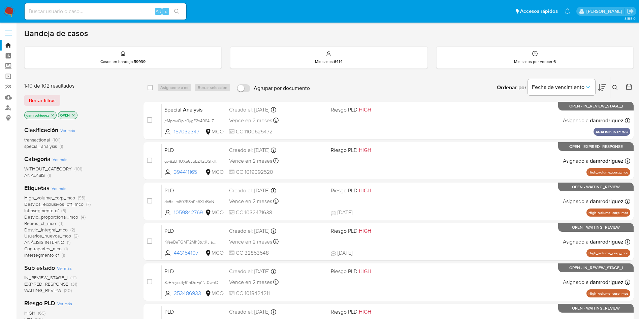
click at [86, 5] on div "Alt s" at bounding box center [106, 11] width 162 height 16
click at [86, 13] on input at bounding box center [106, 11] width 162 height 9
paste input "rJYLrCBPiA9wZOlLNYWEbjk7"
type input "rJYLrCBPiA9wZOlLNYWEbjk7"
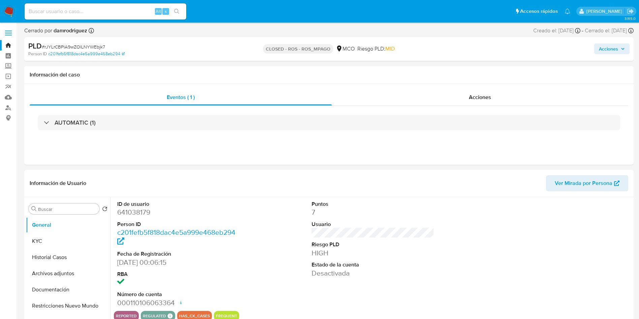
select select "10"
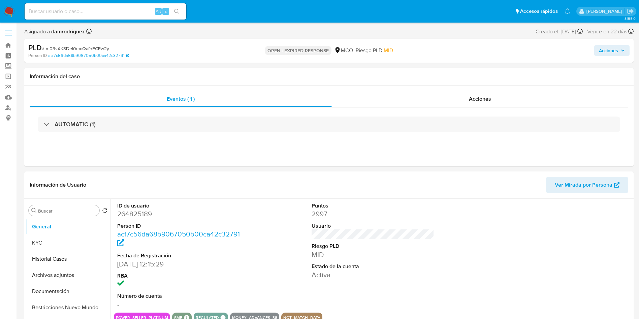
select select "10"
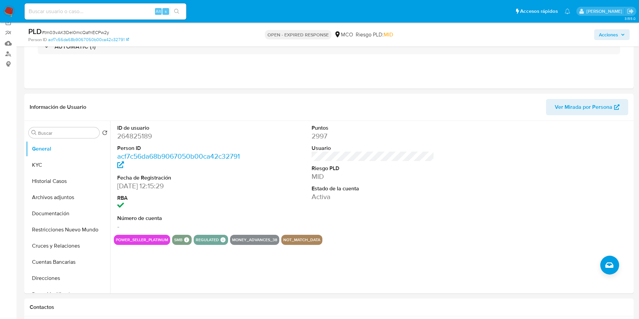
scroll to position [152, 0]
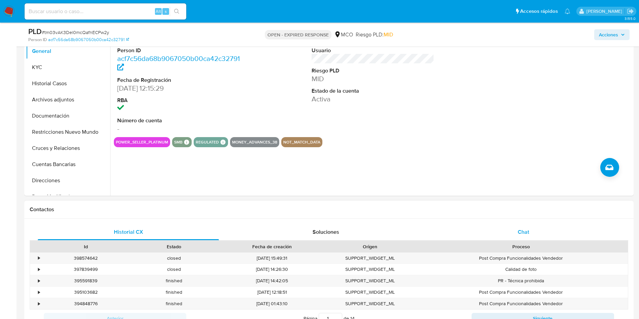
click at [494, 232] on div "Chat" at bounding box center [523, 232] width 181 height 16
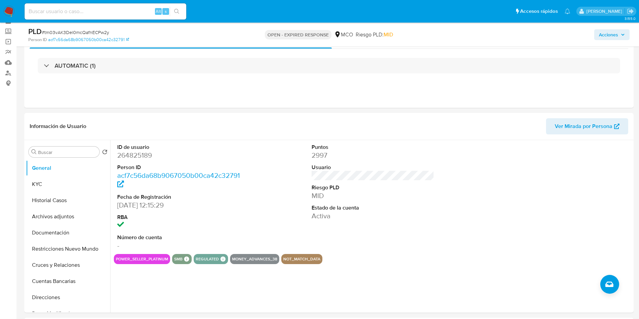
scroll to position [51, 0]
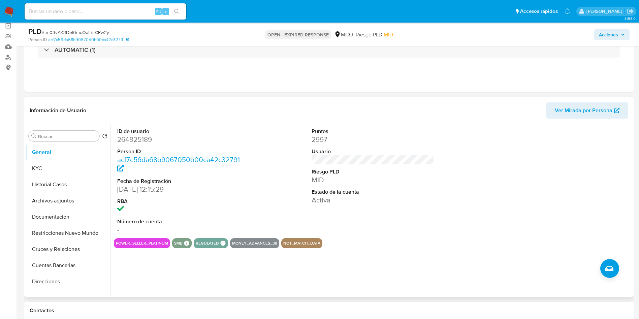
click at [138, 143] on dd "264825189" at bounding box center [178, 139] width 123 height 9
copy dd "264825189"
click at [135, 140] on dd "264825189" at bounding box center [178, 139] width 123 height 9
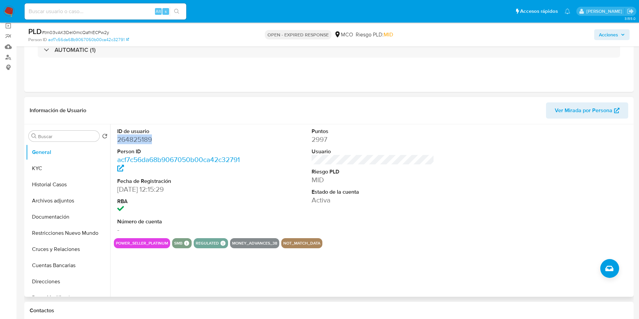
click at [135, 140] on dd "264825189" at bounding box center [178, 139] width 123 height 9
click at [53, 179] on button "Historial Casos" at bounding box center [65, 185] width 79 height 16
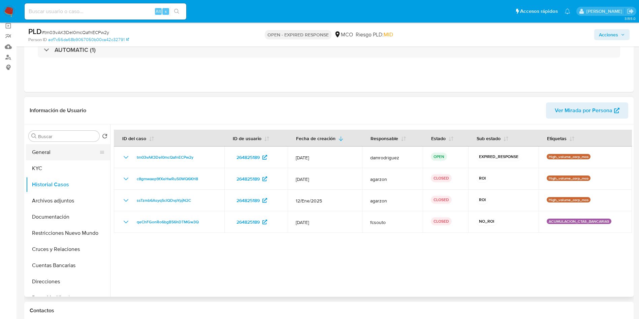
click at [53, 146] on button "General" at bounding box center [65, 152] width 79 height 16
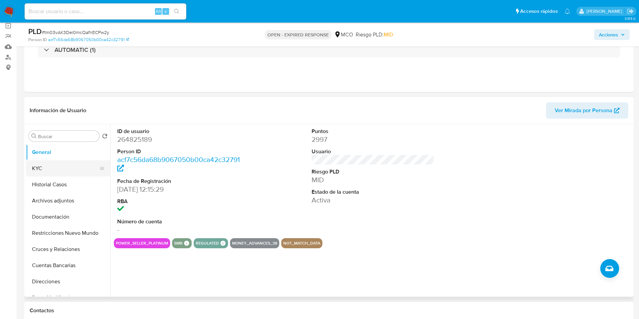
click at [55, 162] on button "KYC" at bounding box center [65, 168] width 79 height 16
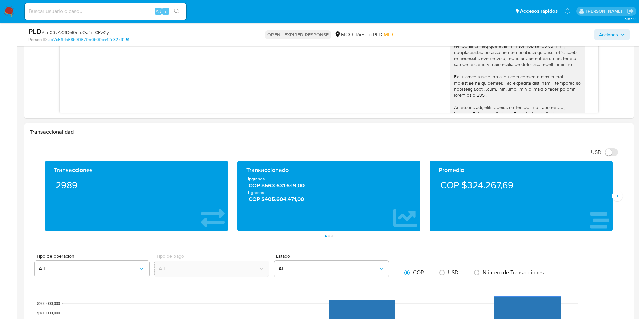
scroll to position [505, 0]
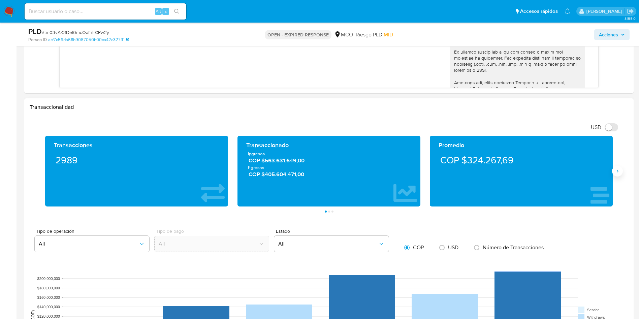
click at [615, 172] on icon "Siguiente" at bounding box center [617, 170] width 5 height 5
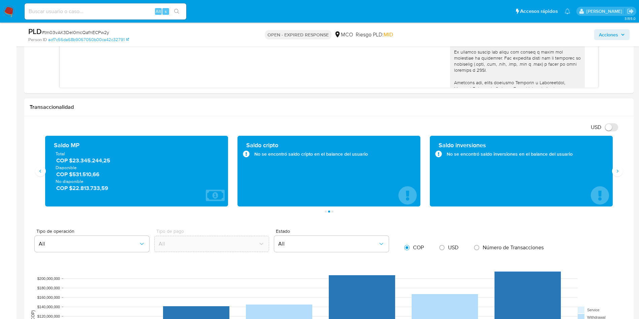
click at [92, 177] on span "COP $531.510,66" at bounding box center [136, 174] width 161 height 8
click at [95, 188] on span "COP $22.813.733,59" at bounding box center [136, 188] width 161 height 8
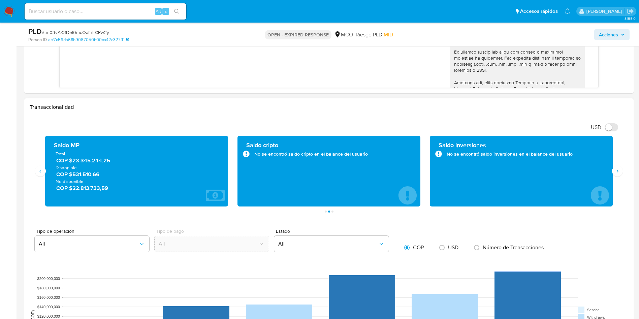
click at [95, 188] on span "COP $22.813.733,59" at bounding box center [136, 188] width 161 height 8
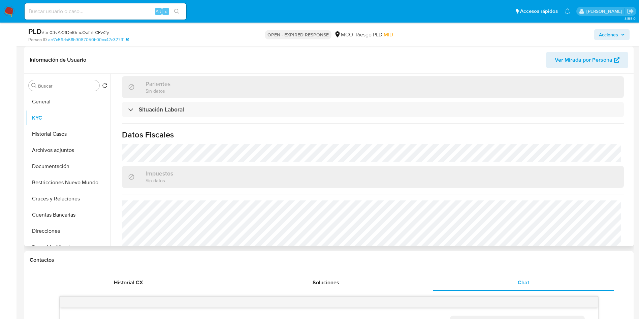
scroll to position [342, 0]
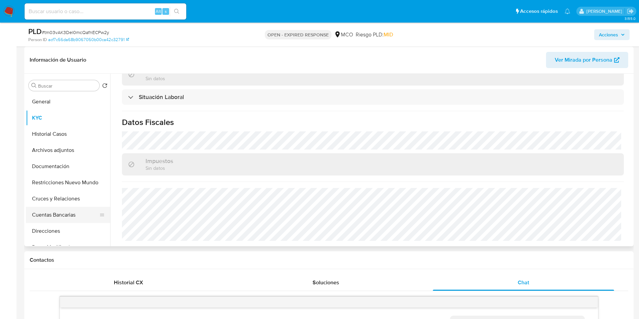
click at [60, 207] on button "Cuentas Bancarias" at bounding box center [65, 215] width 79 height 16
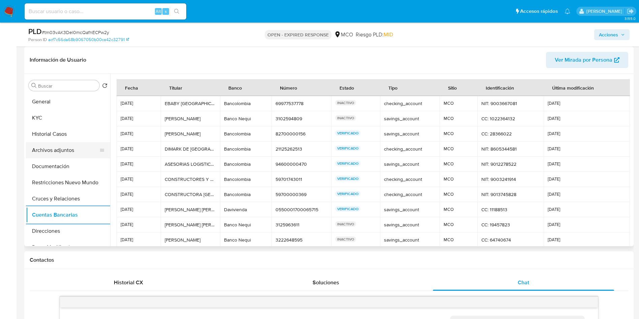
click at [44, 146] on button "Archivos adjuntos" at bounding box center [65, 150] width 79 height 16
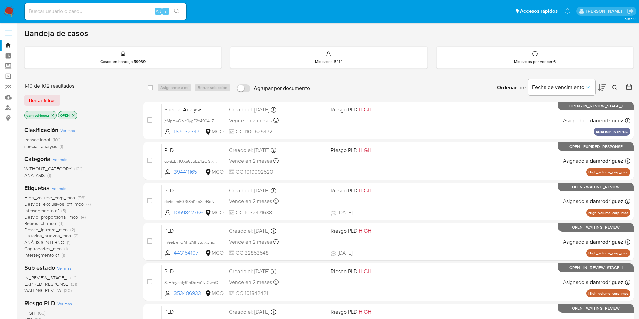
click at [614, 84] on button at bounding box center [615, 88] width 11 height 8
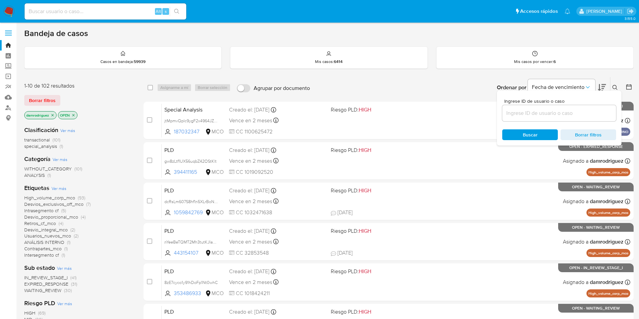
click at [555, 117] on input at bounding box center [559, 113] width 114 height 9
type input "tm03vAK3Del0mcQafnECPw2y"
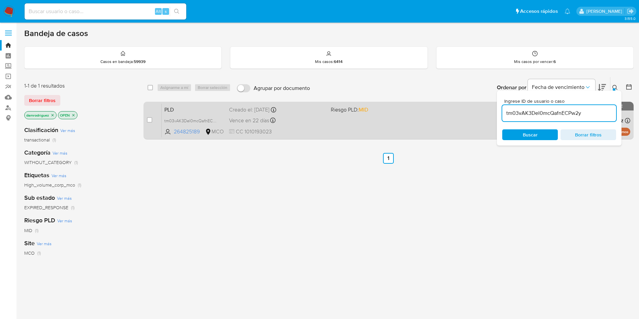
click at [148, 115] on div "case-item-checkbox No es posible asignar el caso" at bounding box center [154, 120] width 15 height 34
click at [150, 119] on input "checkbox" at bounding box center [149, 119] width 5 height 5
checkbox input "true"
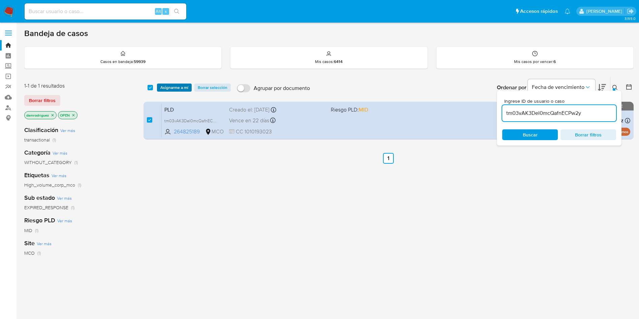
click at [175, 87] on span "Asignarme a mí" at bounding box center [174, 87] width 28 height 7
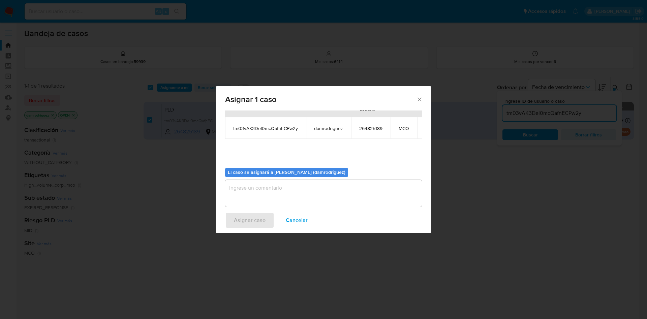
scroll to position [43, 0]
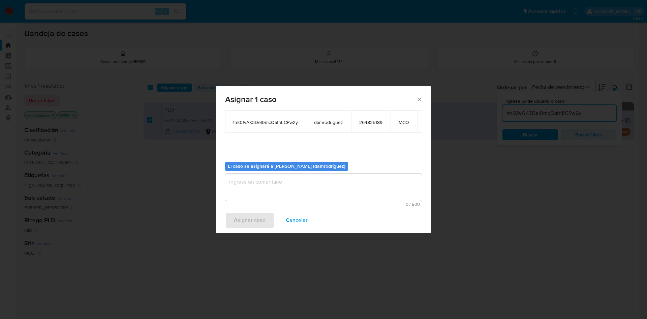
click at [251, 180] on textarea "assign-modal" at bounding box center [323, 187] width 197 height 27
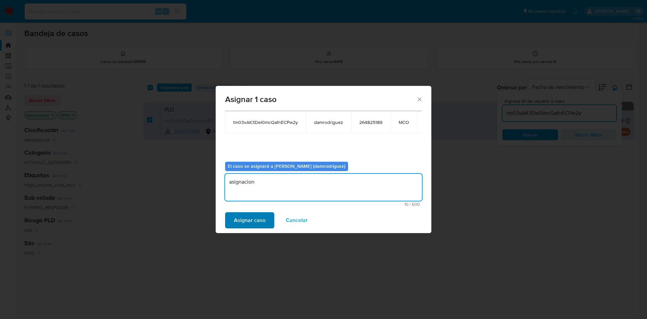
type textarea "asignacion"
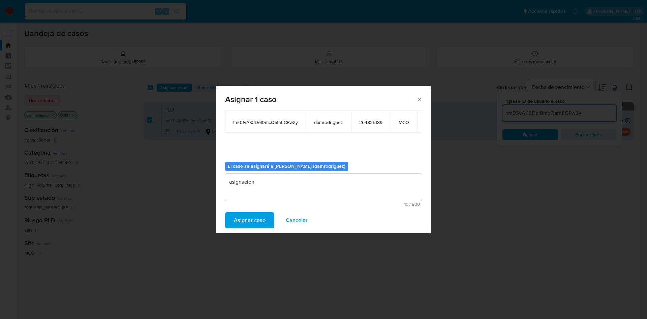
click at [240, 216] on span "Asignar caso" at bounding box center [250, 220] width 32 height 15
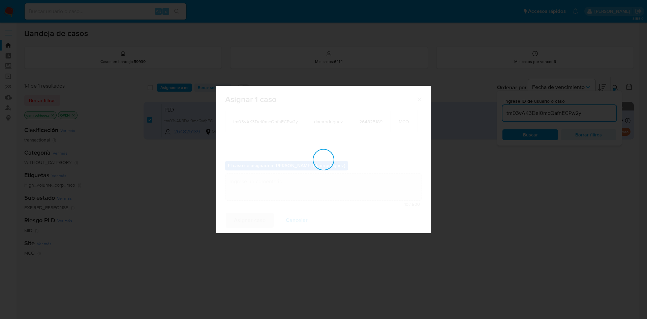
checkbox input "false"
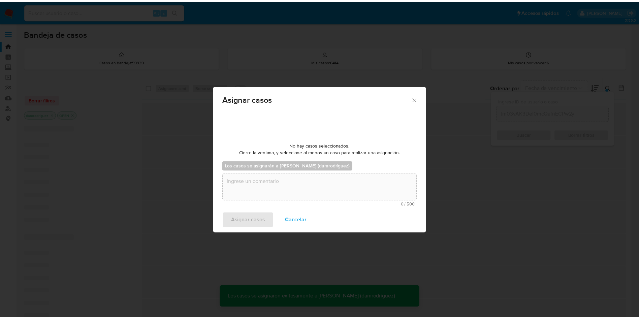
scroll to position [41, 0]
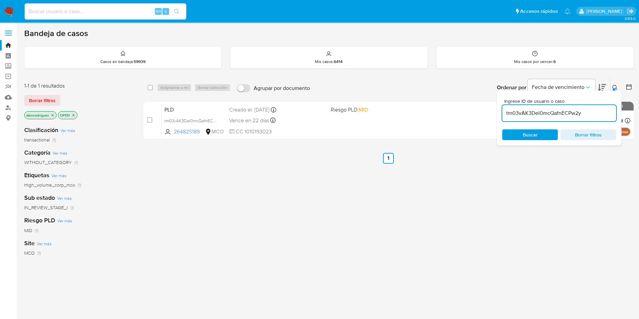
click at [94, 12] on input at bounding box center [106, 11] width 162 height 9
paste input "6F02XhKznp2OH3mqYZqCYsN2"
type input "6F02XhKznp2OH3mqYZqCYsN2"
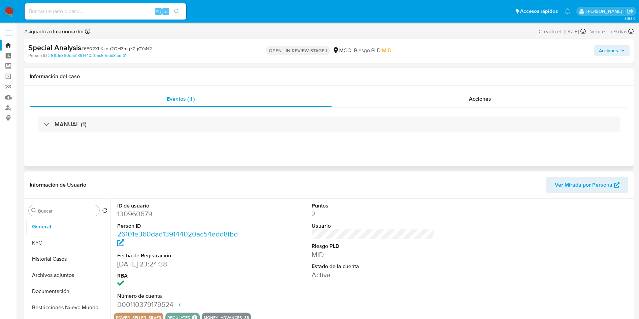
select select "10"
click at [433, 98] on div "Acciones" at bounding box center [480, 99] width 296 height 16
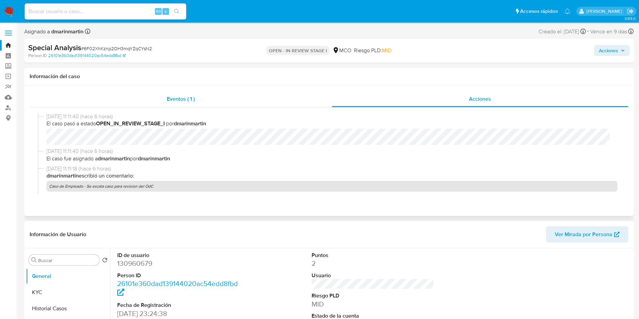
click at [234, 100] on div "Eventos ( 1 )" at bounding box center [181, 99] width 302 height 16
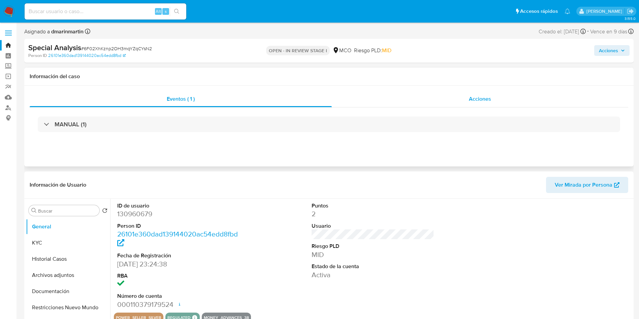
click at [427, 97] on div "Acciones" at bounding box center [480, 99] width 296 height 16
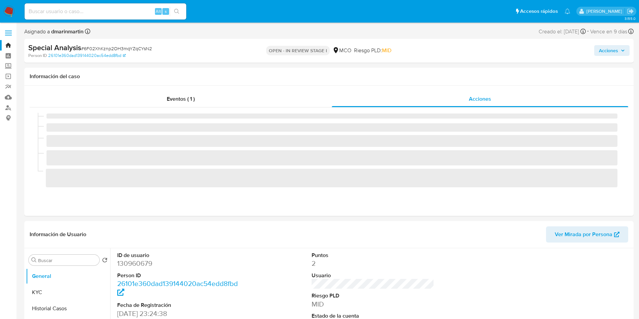
click at [609, 46] on span "Acciones" at bounding box center [608, 50] width 19 height 11
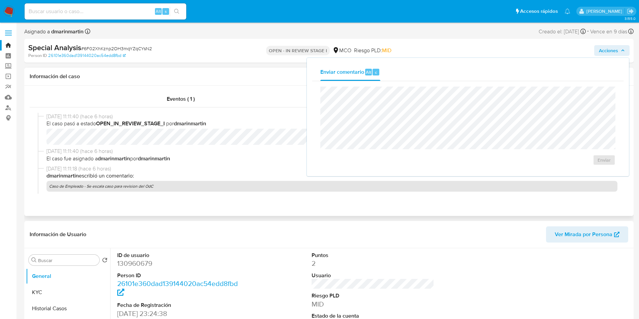
click at [240, 112] on div "[DATE] 11:11:40 (hace 6 horas) El caso pasó a estado OPEN_IN_REVIEW_STAGE_I por…" at bounding box center [329, 153] width 599 height 92
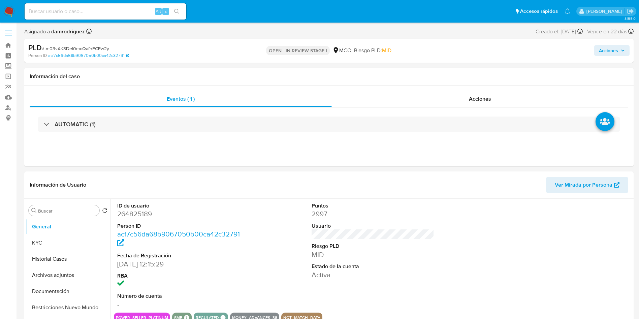
select select "10"
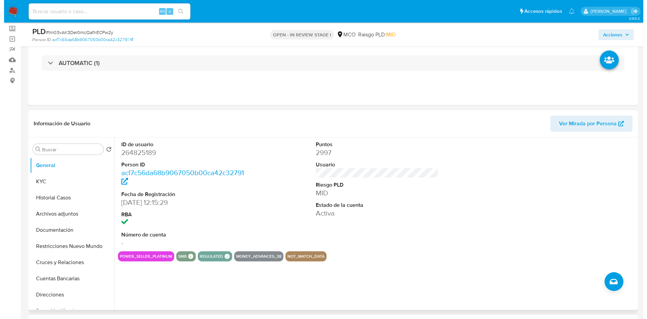
scroll to position [51, 0]
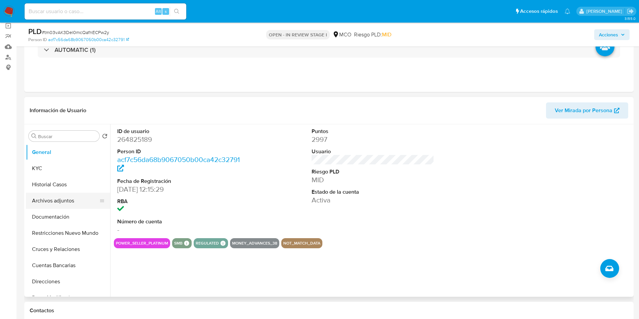
click at [59, 200] on button "Archivos adjuntos" at bounding box center [65, 201] width 79 height 16
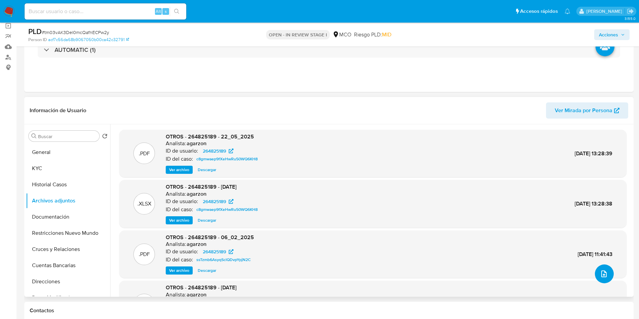
click at [604, 279] on button "upload-file" at bounding box center [604, 273] width 19 height 19
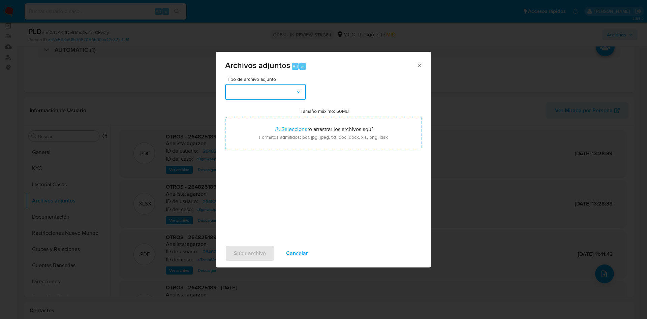
click at [285, 88] on button "button" at bounding box center [265, 92] width 81 height 16
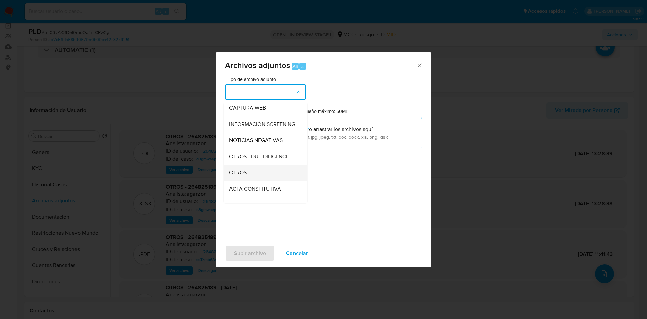
click at [255, 179] on div "OTROS" at bounding box center [263, 173] width 69 height 16
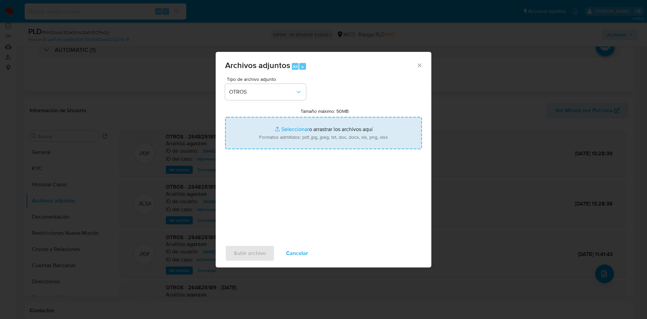
click at [287, 131] on input "Tamaño máximo: 50MB Seleccionar archivos" at bounding box center [323, 133] width 197 height 32
type input "C:\fakepath\264825189 - 19_08_2025.pdf"
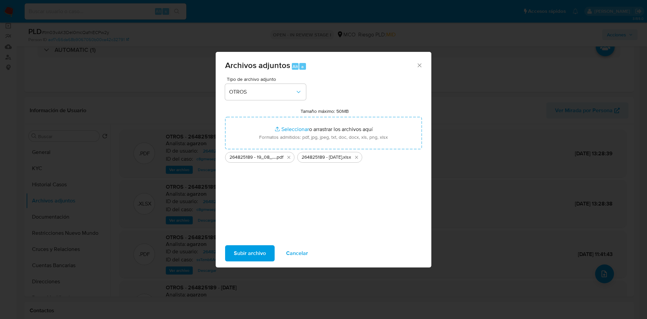
click at [255, 253] on span "Subir archivo" at bounding box center [250, 253] width 32 height 15
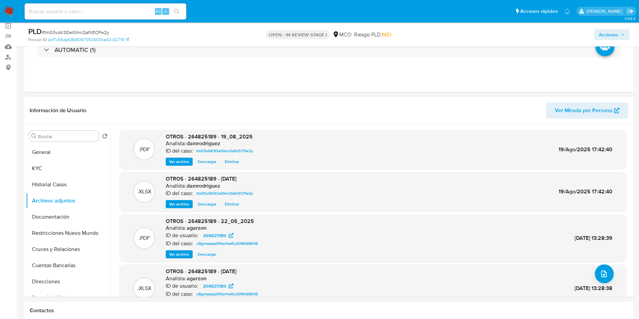
click at [613, 36] on span "Acciones" at bounding box center [608, 34] width 19 height 11
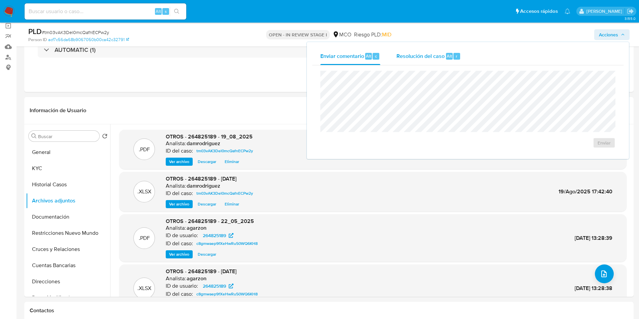
drag, startPoint x: 435, startPoint y: 57, endPoint x: 429, endPoint y: 64, distance: 8.7
click at [434, 57] on span "Resolución del caso" at bounding box center [420, 56] width 48 height 8
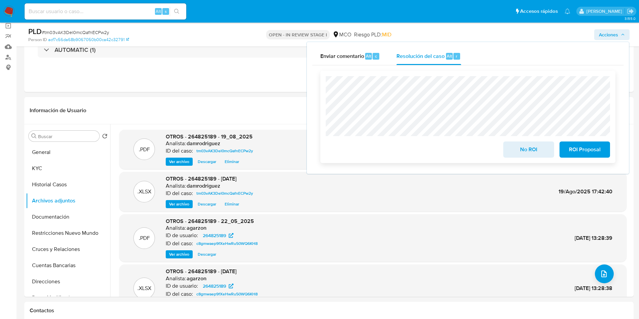
click at [583, 150] on span "ROI Proposal" at bounding box center [584, 149] width 33 height 15
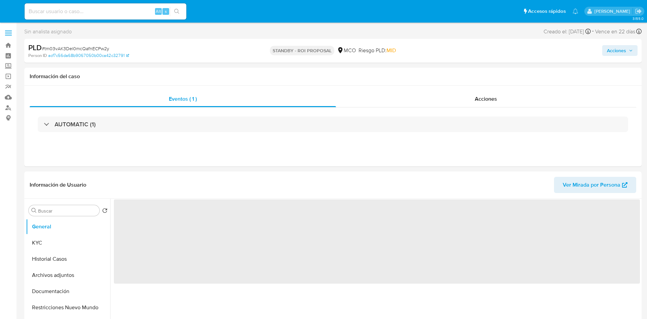
select select "10"
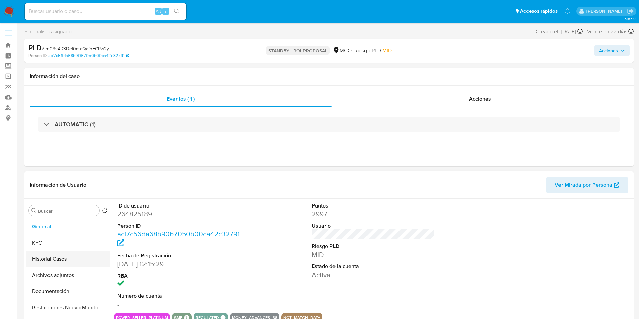
click at [68, 258] on button "Historial Casos" at bounding box center [65, 259] width 79 height 16
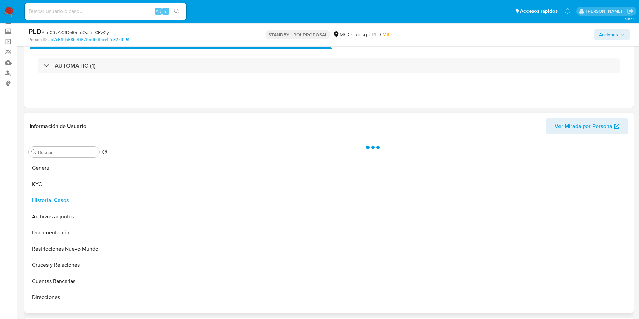
scroll to position [51, 0]
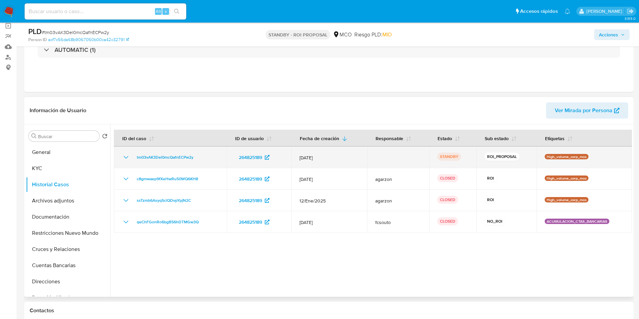
click at [125, 155] on icon "Mostrar/Ocultar" at bounding box center [126, 157] width 8 height 8
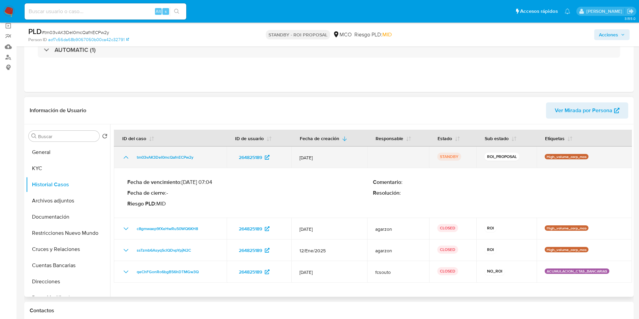
click at [125, 155] on icon "Mostrar/Ocultar" at bounding box center [126, 157] width 8 height 8
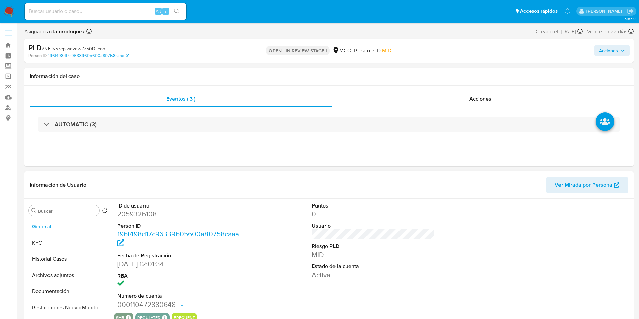
select select "10"
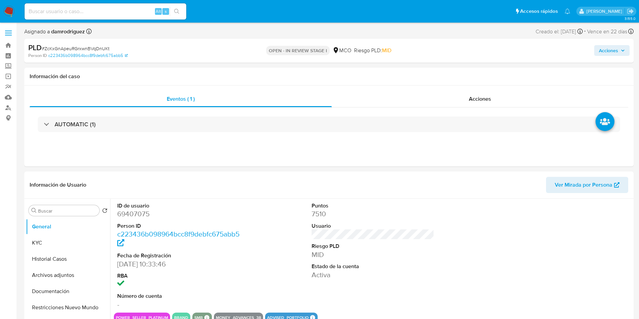
select select "10"
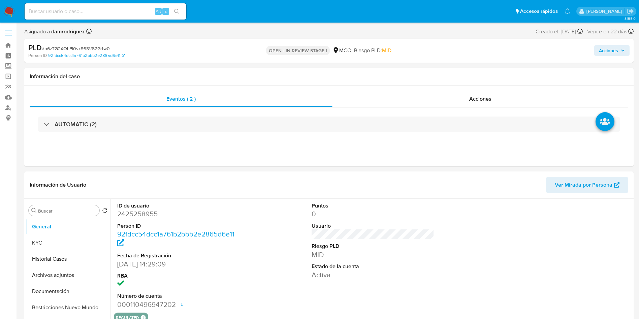
select select "10"
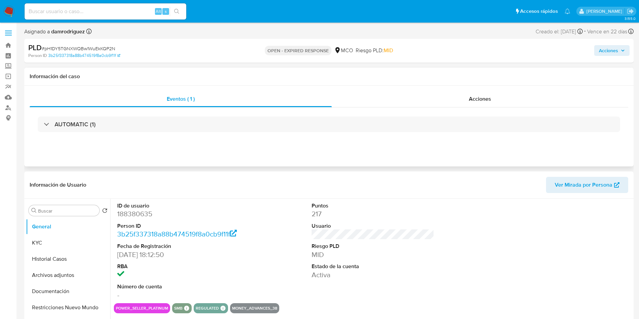
select select "10"
click at [249, 132] on div "AUTOMATIC (1)" at bounding box center [329, 124] width 599 height 34
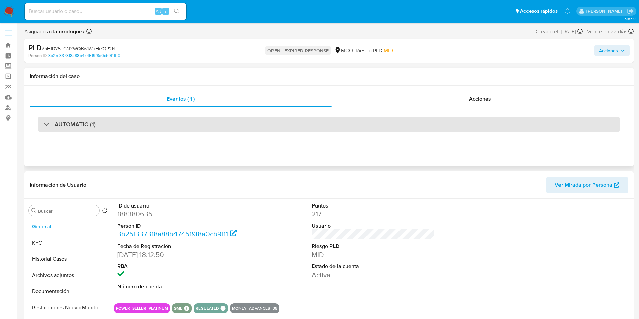
click at [231, 125] on div "AUTOMATIC (1)" at bounding box center [329, 124] width 582 height 15
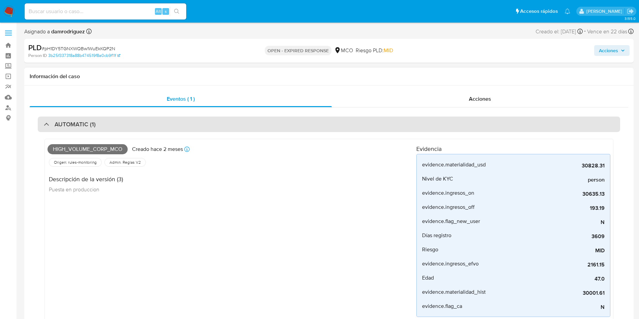
click at [230, 125] on div "AUTOMATIC (1)" at bounding box center [329, 124] width 582 height 15
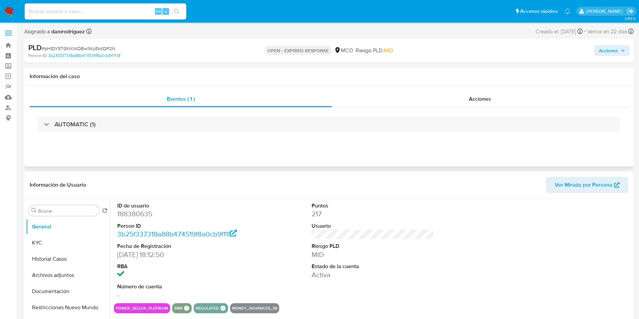
click at [213, 74] on h1 "Información del caso" at bounding box center [329, 76] width 599 height 7
click at [137, 209] on dd "188380635" at bounding box center [178, 213] width 123 height 9
copy dd "188380635"
click at [137, 209] on dd "188380635" at bounding box center [178, 213] width 123 height 9
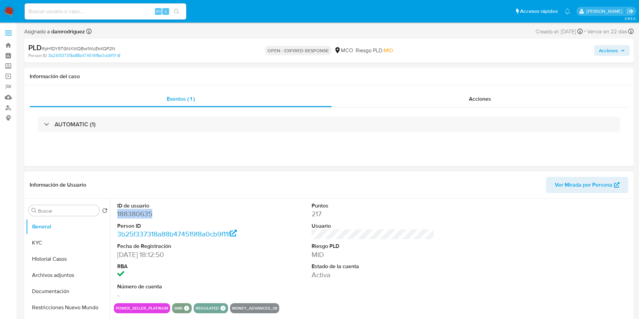
click at [137, 209] on dd "188380635" at bounding box center [178, 213] width 123 height 9
click at [134, 214] on dd "188380635" at bounding box center [178, 213] width 123 height 9
click at [132, 210] on dd "188380635" at bounding box center [178, 213] width 123 height 9
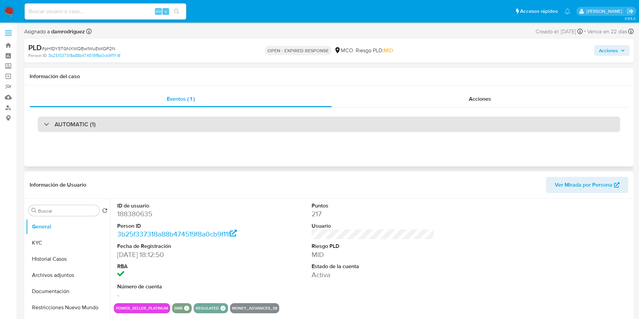
click at [82, 127] on h3 "AUTOMATIC (1)" at bounding box center [75, 124] width 41 height 7
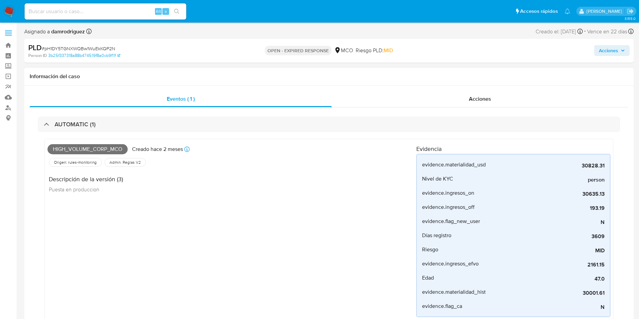
click at [90, 148] on span "High_volume_corp_mco" at bounding box center [87, 149] width 80 height 10
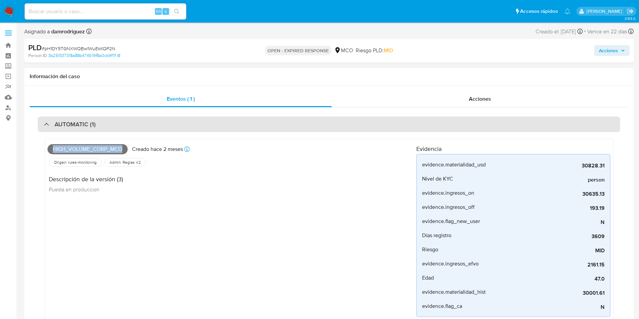
copy span "High_volume_corp_mco"
click at [95, 121] on h3 "AUTOMATIC (1)" at bounding box center [75, 124] width 41 height 7
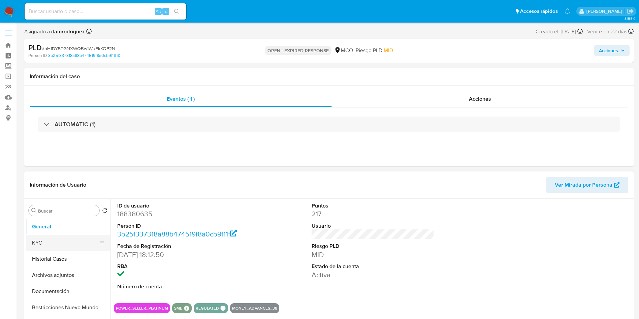
click at [64, 249] on button "KYC" at bounding box center [65, 243] width 79 height 16
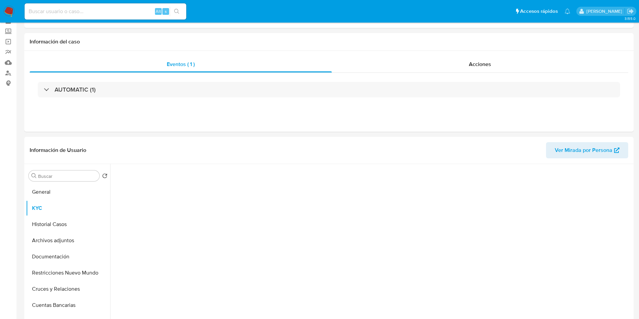
scroll to position [51, 0]
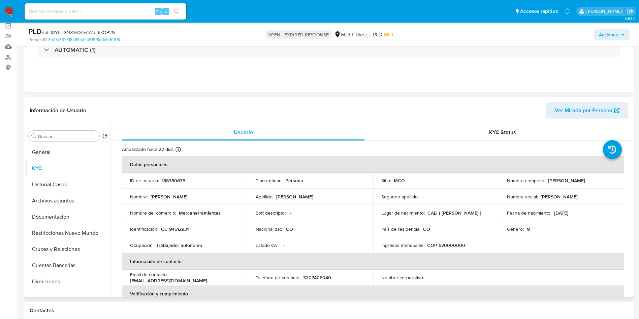
drag, startPoint x: 597, startPoint y: 183, endPoint x: 546, endPoint y: 183, distance: 51.2
click at [546, 183] on div "Nombre completo : Fabio Andre Molina Gil" at bounding box center [561, 181] width 109 height 6
copy p "Fabio Andre Molina Gil"
click at [184, 231] on p "CC 94512931" at bounding box center [175, 229] width 28 height 6
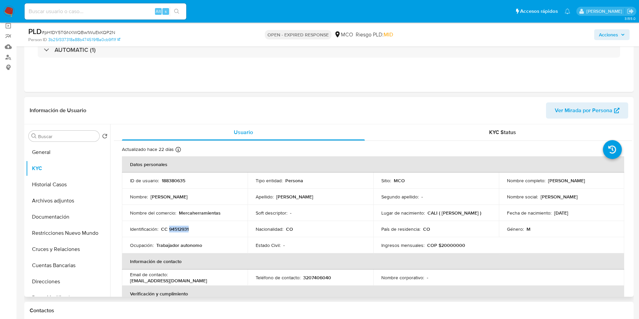
copy p "94512931"
drag, startPoint x: 583, startPoint y: 213, endPoint x: 550, endPoint y: 212, distance: 33.4
click at [550, 212] on div "Fecha de nacimiento : 15/02/1978" at bounding box center [561, 213] width 109 height 6
copy div "15/02/1978"
drag, startPoint x: 229, startPoint y: 277, endPoint x: 171, endPoint y: 279, distance: 57.6
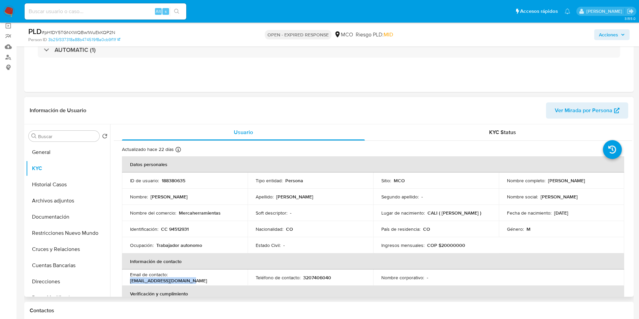
click at [171, 279] on div "Email de contacto : mayoristascali@gmail.com" at bounding box center [184, 277] width 109 height 12
copy p "mayoristascali@gmail.com"
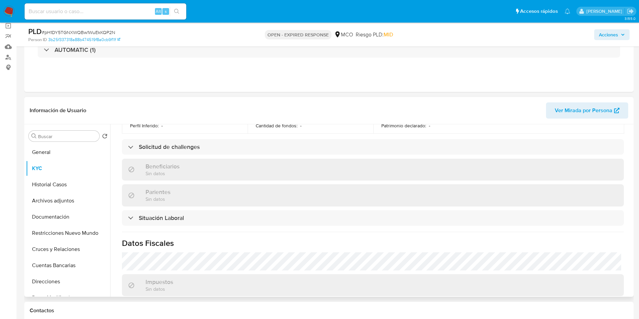
scroll to position [336, 0]
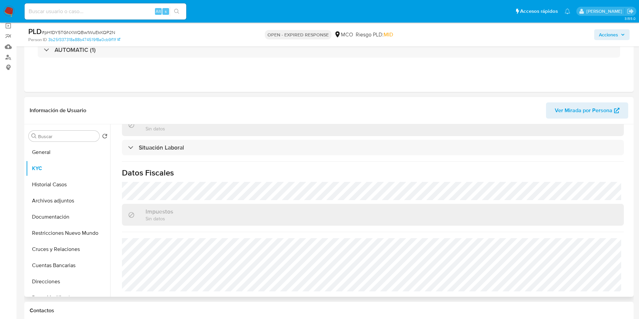
click at [246, 228] on div "Actualizado hace 22 días Creado: 08/08/2021 10:57:08 Actualizado: 28/07/2025 13…" at bounding box center [373, 50] width 518 height 491
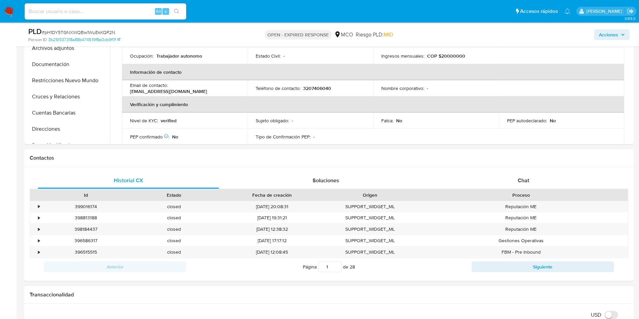
scroll to position [354, 0]
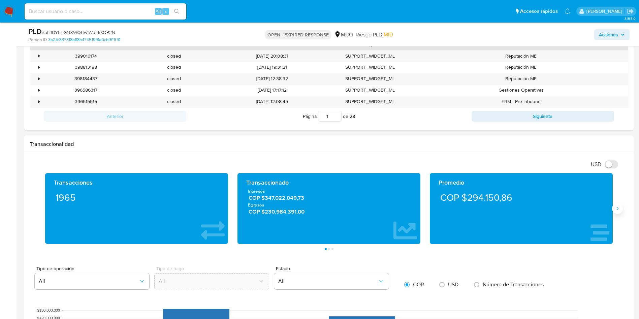
click at [619, 208] on icon "Siguiente" at bounding box center [617, 208] width 5 height 5
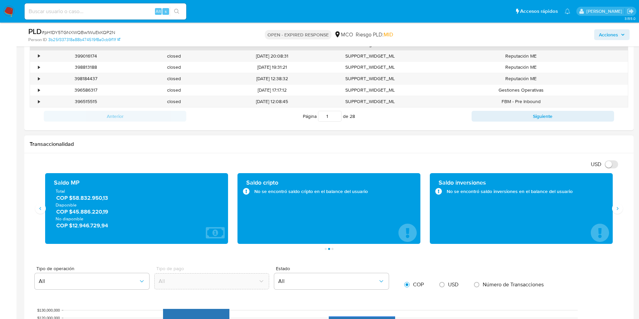
click at [93, 216] on span "No disponible" at bounding box center [137, 219] width 162 height 6
click at [93, 213] on span "COP $45.886.220,19" at bounding box center [136, 212] width 161 height 8
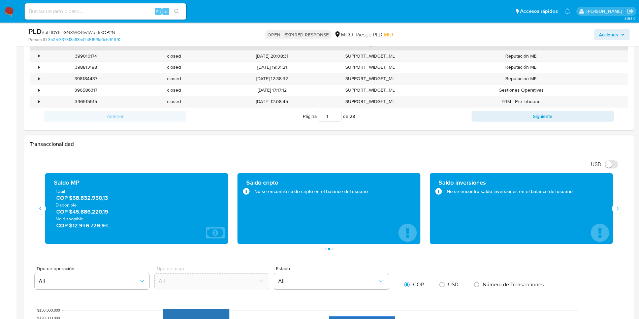
click at [93, 213] on span "COP $45.886.220,19" at bounding box center [136, 212] width 161 height 8
click at [88, 227] on span "COP $12.946.729,94" at bounding box center [136, 226] width 161 height 8
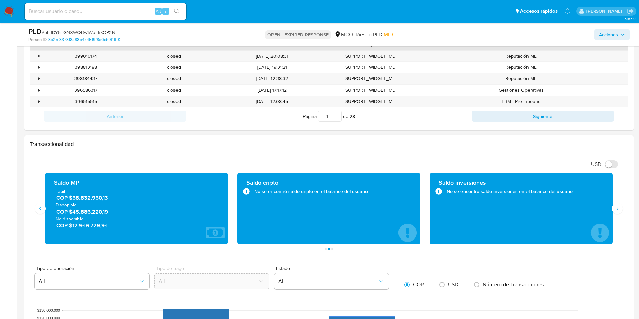
click at [88, 227] on span "COP $12.946.729,94" at bounding box center [136, 226] width 161 height 8
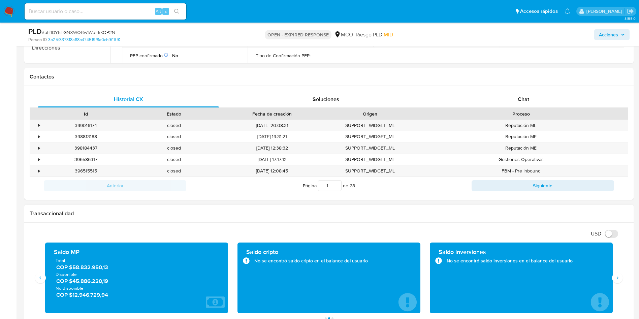
scroll to position [152, 0]
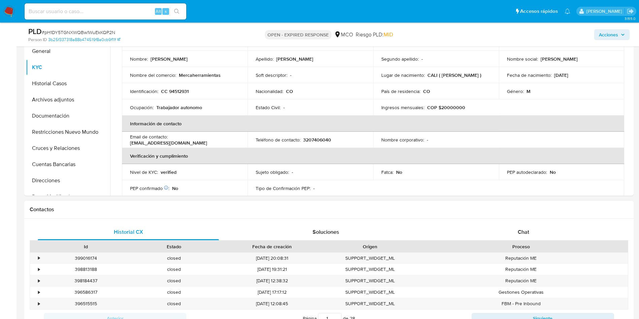
click at [526, 222] on div "Historial CX Soluciones Chat Id Estado Fecha de creación Origen Proceso • 39901…" at bounding box center [328, 276] width 609 height 114
click at [524, 230] on span "Chat" at bounding box center [523, 232] width 11 height 8
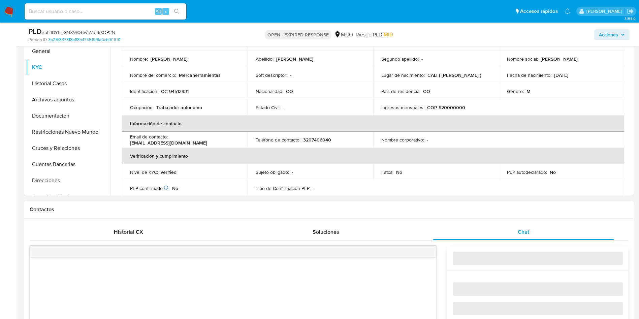
click at [466, 212] on h1 "Contactos" at bounding box center [329, 209] width 599 height 7
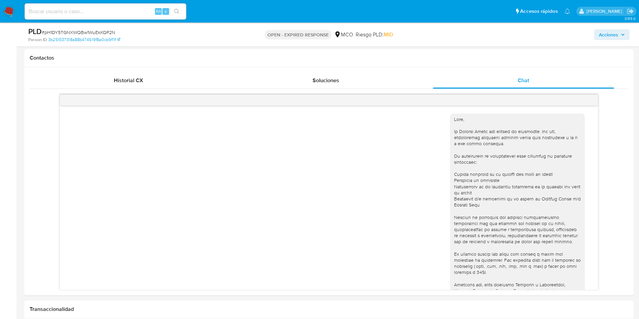
scroll to position [202, 0]
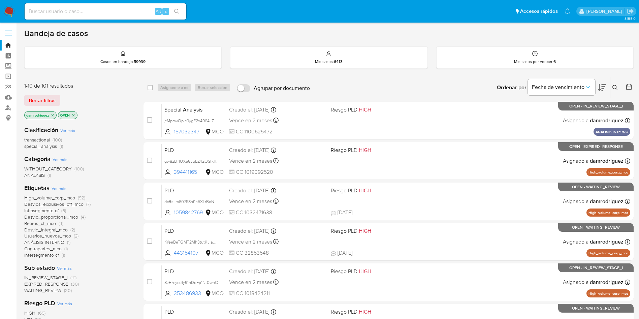
click at [616, 86] on icon at bounding box center [614, 87] width 5 height 5
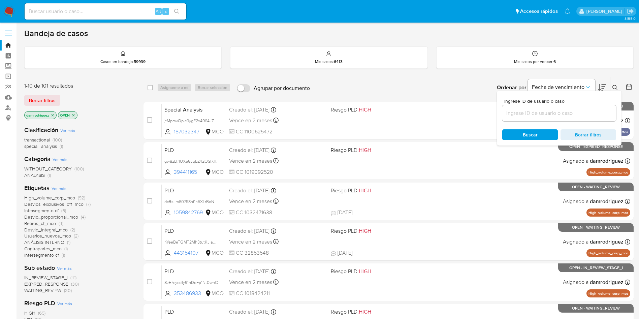
click at [579, 119] on div at bounding box center [559, 113] width 114 height 16
click at [578, 117] on input at bounding box center [559, 113] width 114 height 9
paste input "pH1DY5TGNXWQBw1WuEkKQP2N"
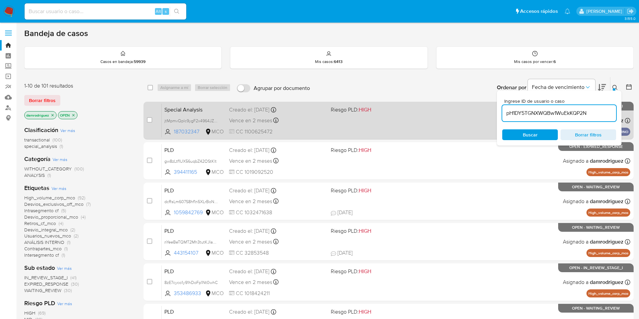
type input "pH1DY5TGNXWQBw1WuEkKQP2N"
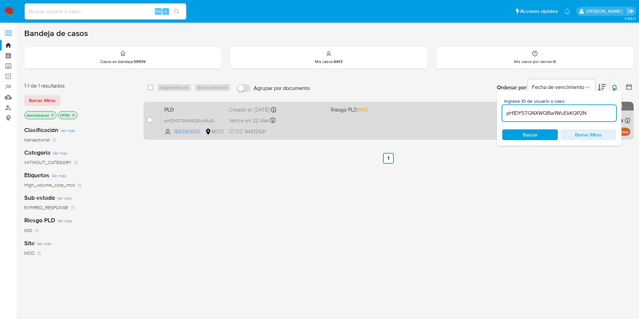
click at [146, 121] on div "case-item-checkbox No es posible asignar el caso PLD pH1DY5TGNXWQBw1WuEkKQP2N 1…" at bounding box center [388, 121] width 490 height 38
click at [150, 121] on input "checkbox" at bounding box center [149, 119] width 5 height 5
checkbox input "true"
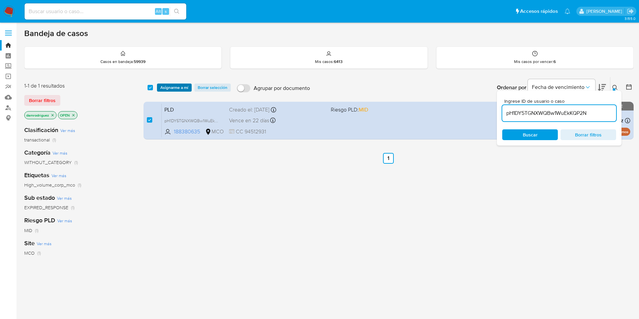
click at [173, 88] on span "Asignarme a mí" at bounding box center [174, 87] width 28 height 7
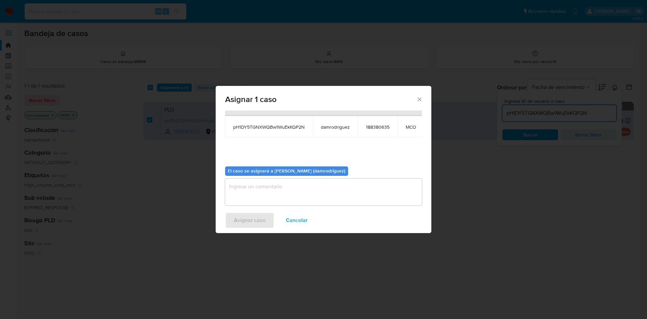
scroll to position [43, 0]
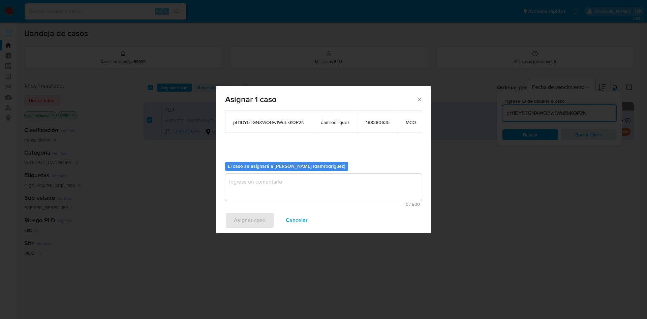
click at [273, 202] on span "0 / 500" at bounding box center [323, 204] width 193 height 4
click at [275, 181] on textarea "assign-modal" at bounding box center [323, 187] width 197 height 27
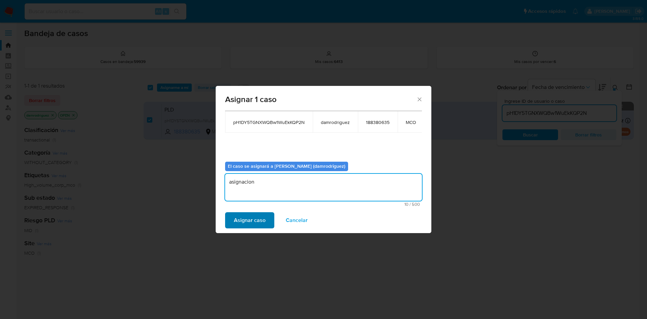
type textarea "asignacion"
click at [257, 216] on span "Asignar caso" at bounding box center [250, 220] width 32 height 15
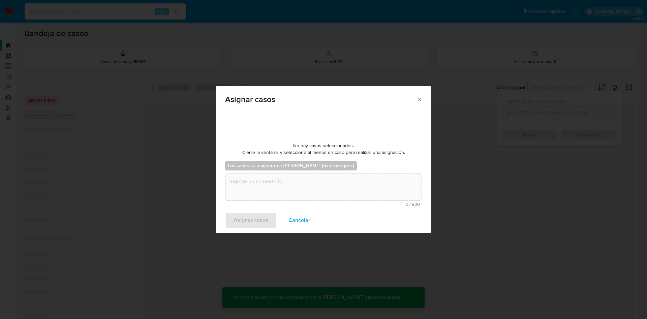
checkbox input "false"
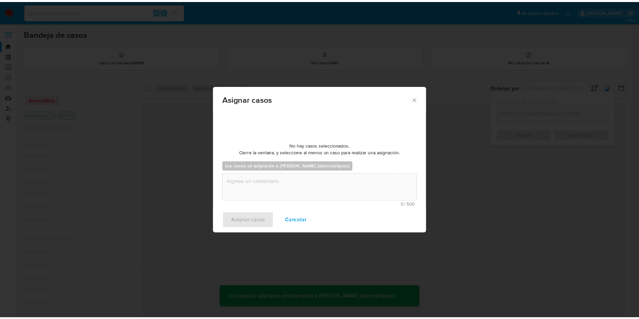
scroll to position [41, 0]
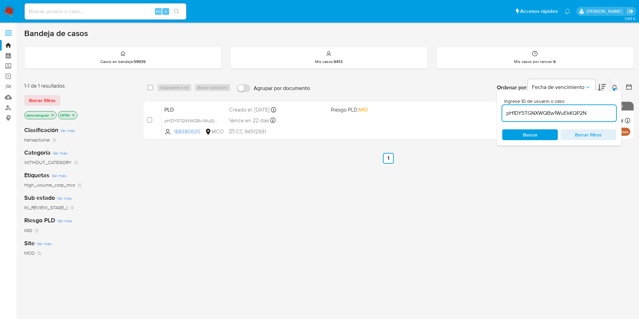
click at [13, 9] on img at bounding box center [8, 11] width 11 height 11
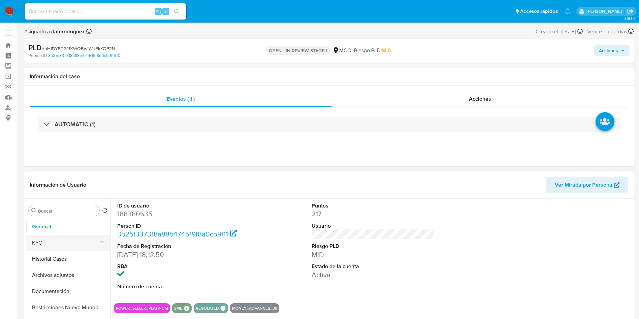
click at [38, 247] on button "KYC" at bounding box center [65, 243] width 79 height 16
select select "10"
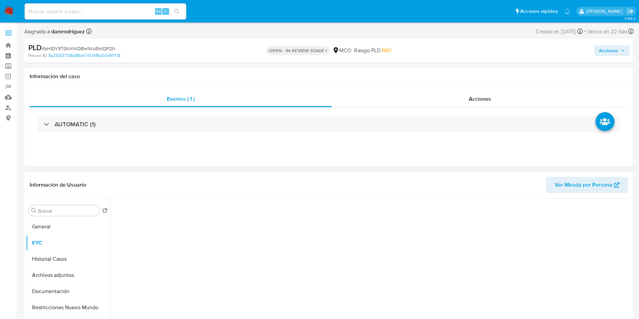
click at [227, 194] on div "Información de Usuario Ver Mirada por Persona" at bounding box center [328, 184] width 609 height 27
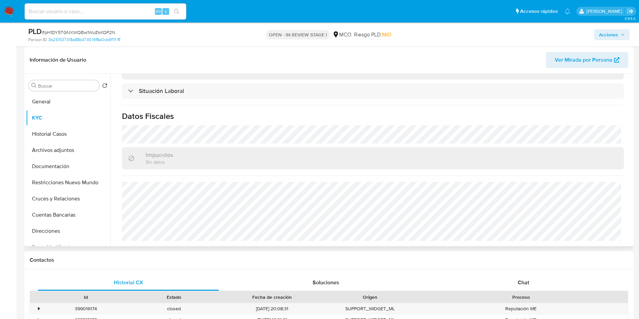
scroll to position [336, 0]
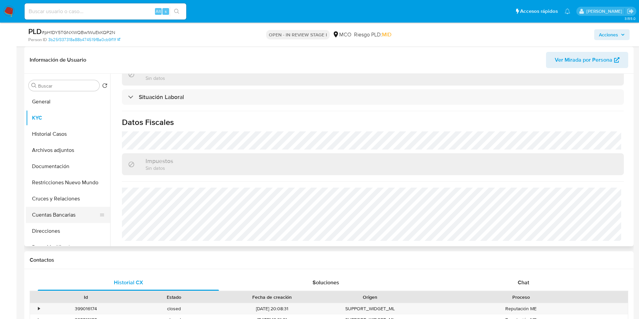
click at [57, 212] on button "Cuentas Bancarias" at bounding box center [65, 215] width 79 height 16
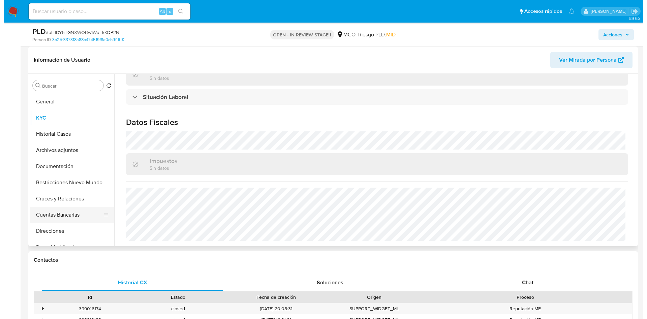
scroll to position [0, 0]
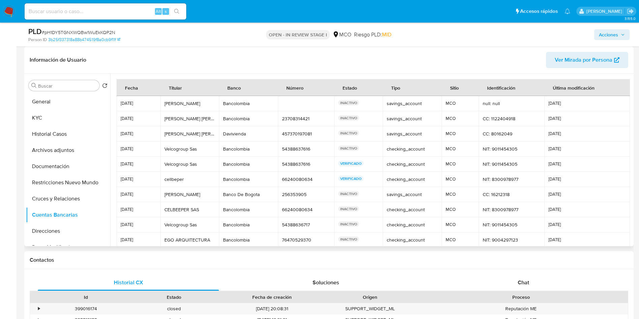
click at [162, 60] on header "Información de Usuario Ver Mirada por Persona" at bounding box center [329, 60] width 599 height 16
click at [77, 148] on button "Archivos adjuntos" at bounding box center [65, 150] width 79 height 16
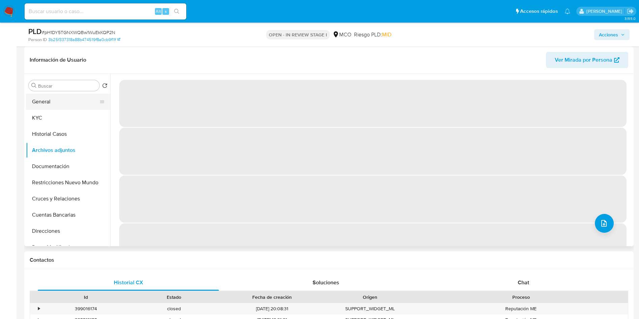
click at [51, 97] on button "General" at bounding box center [65, 102] width 79 height 16
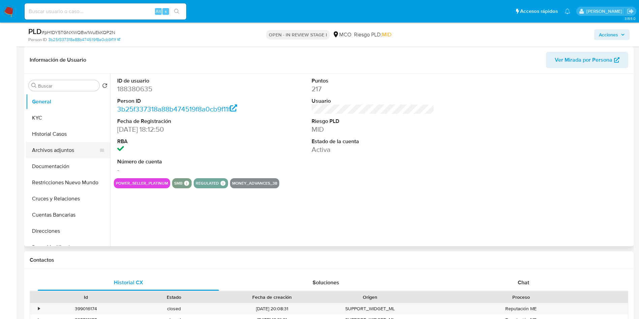
click at [56, 148] on button "Archivos adjuntos" at bounding box center [65, 150] width 79 height 16
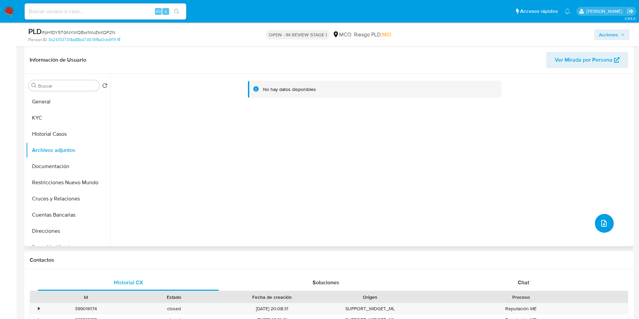
click at [601, 225] on icon "upload-file" at bounding box center [604, 223] width 8 height 8
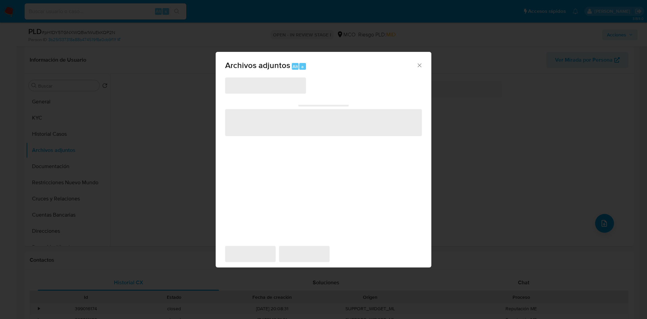
click at [258, 90] on span "‌" at bounding box center [265, 85] width 81 height 16
click at [258, 86] on span "‌" at bounding box center [265, 85] width 81 height 16
click at [419, 67] on icon "Cerrar" at bounding box center [419, 65] width 7 height 7
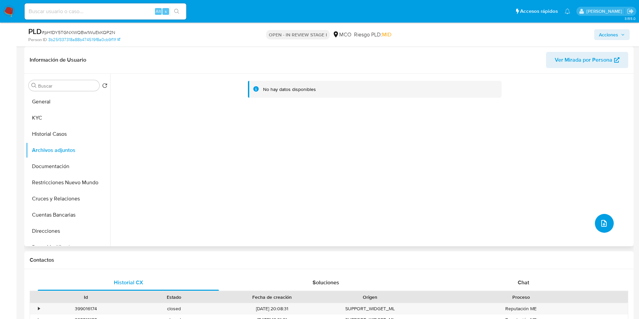
click at [597, 219] on button "upload-file" at bounding box center [604, 223] width 19 height 19
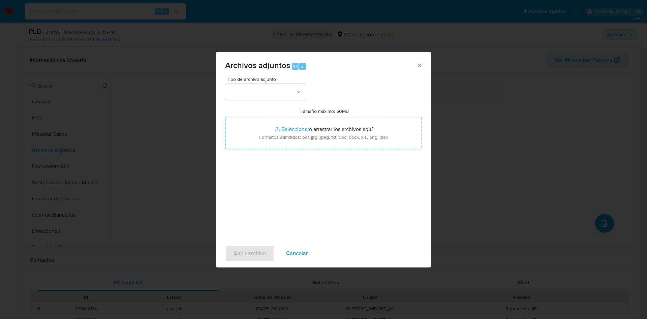
click at [236, 82] on span "Tipo de archivo adjunto" at bounding box center [267, 79] width 81 height 5
click at [261, 97] on button "button" at bounding box center [265, 92] width 81 height 16
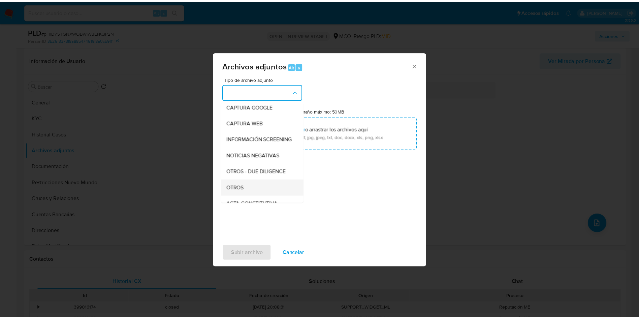
scroll to position [51, 0]
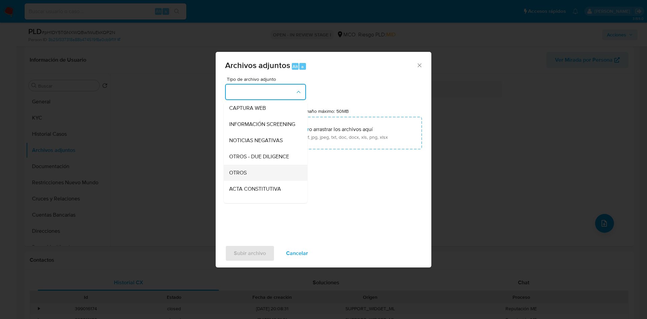
click at [252, 175] on div "OTROS" at bounding box center [263, 173] width 69 height 16
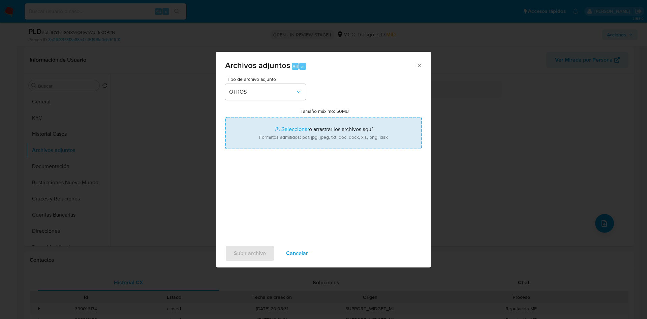
click at [275, 132] on input "Tamaño máximo: 50MB Seleccionar archivos" at bounding box center [323, 133] width 197 height 32
type input "C:\fakepath\188380635 - 19_08_2025.pdf"
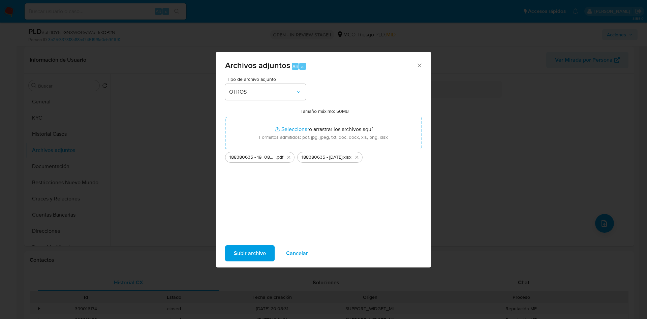
click at [244, 252] on span "Subir archivo" at bounding box center [250, 253] width 32 height 15
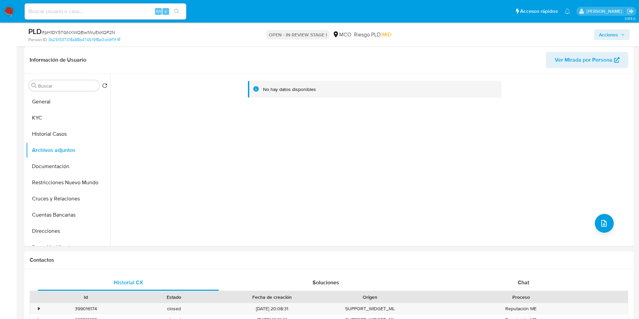
click at [602, 35] on span "Acciones" at bounding box center [608, 34] width 19 height 11
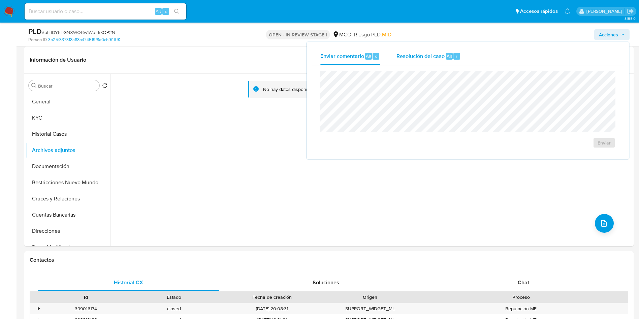
click at [414, 56] on span "Resolución del caso" at bounding box center [420, 56] width 48 height 8
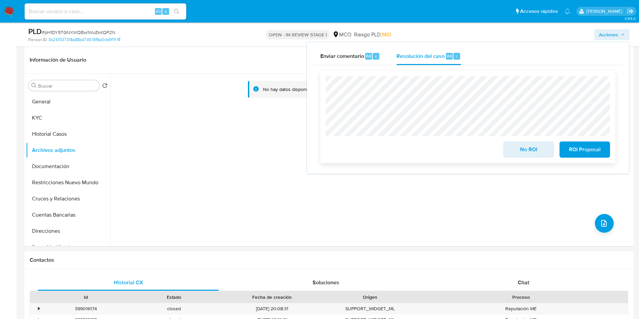
click at [582, 149] on span "ROI Proposal" at bounding box center [584, 149] width 33 height 15
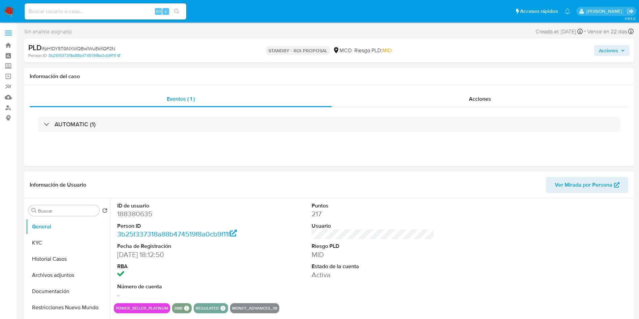
select select "10"
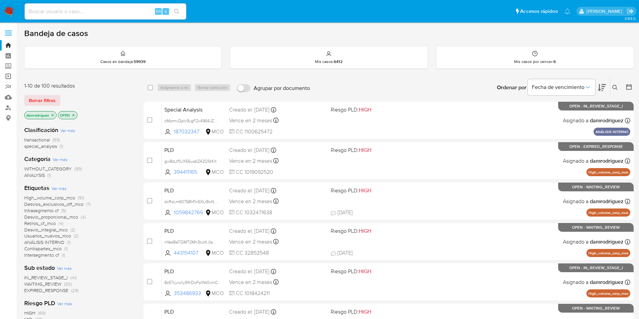
click at [7, 75] on link "Operaciones masivas" at bounding box center [40, 76] width 80 height 10
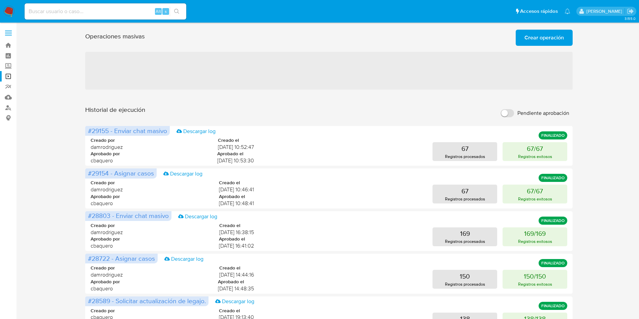
click at [538, 38] on span "Crear operación" at bounding box center [543, 37] width 39 height 15
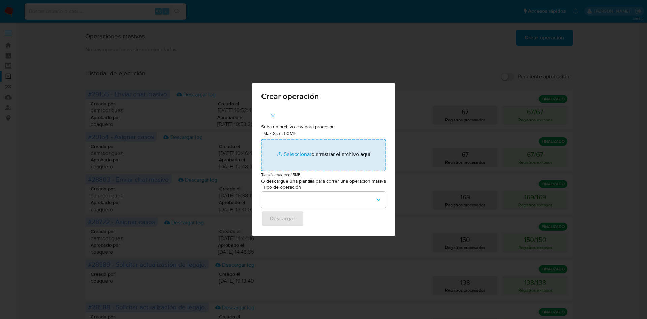
click at [314, 147] on input "Max Size: 50MB Seleccionar archivos" at bounding box center [323, 155] width 125 height 32
type input "C:\fakepath\ASSIGN_CASE.csv"
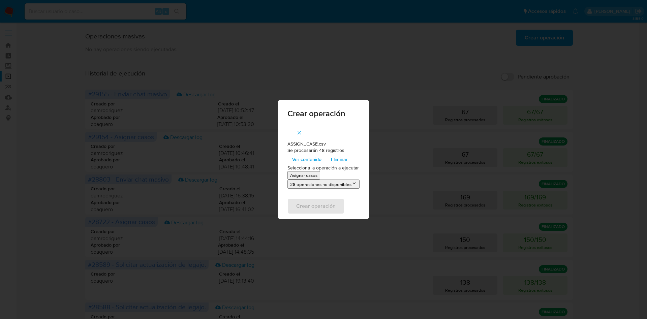
click at [311, 175] on p "Asignar casos" at bounding box center [303, 175] width 27 height 6
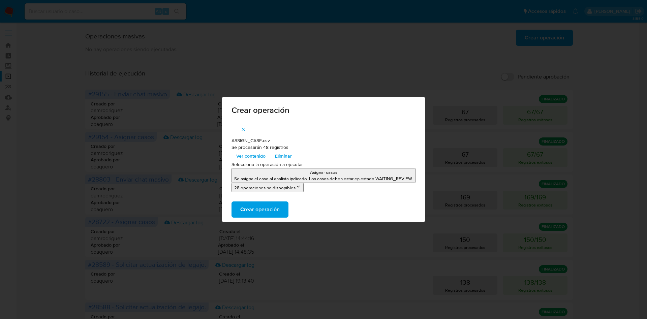
click at [283, 191] on button "28 operaciones no disponibles" at bounding box center [267, 187] width 72 height 9
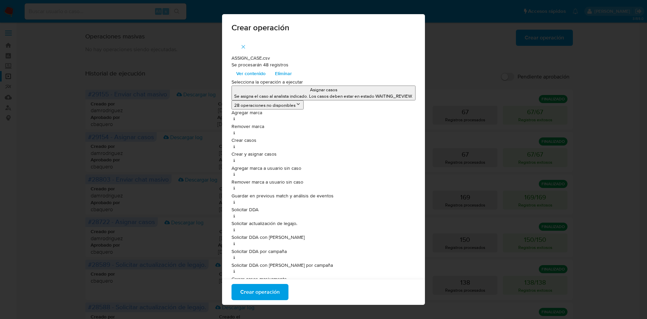
click at [271, 103] on button "28 operaciones no disponibles" at bounding box center [267, 104] width 72 height 9
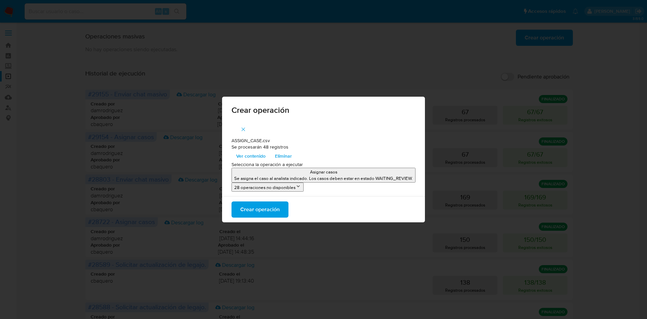
click at [275, 212] on span "Crear operación" at bounding box center [259, 209] width 39 height 15
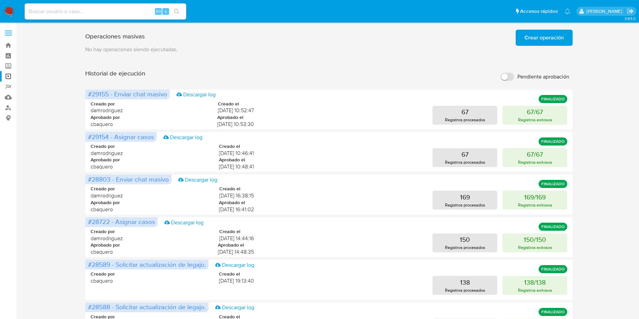
click at [47, 106] on div "Operaciones masivas Crear operación Sólo puede haber hasta un máximo de 5 opera…" at bounding box center [328, 280] width 609 height 507
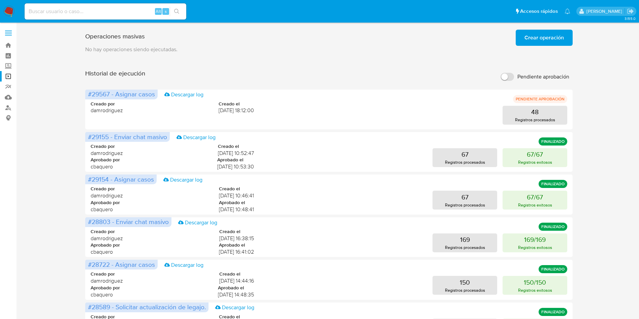
click at [42, 129] on div "Operaciones masivas Crear operación Sólo puede haber hasta un máximo de 5 opera…" at bounding box center [328, 280] width 609 height 507
click at [517, 115] on button "48 Registros procesados" at bounding box center [535, 115] width 65 height 19
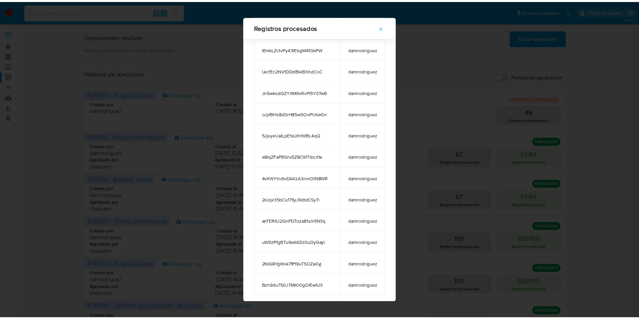
scroll to position [797, 0]
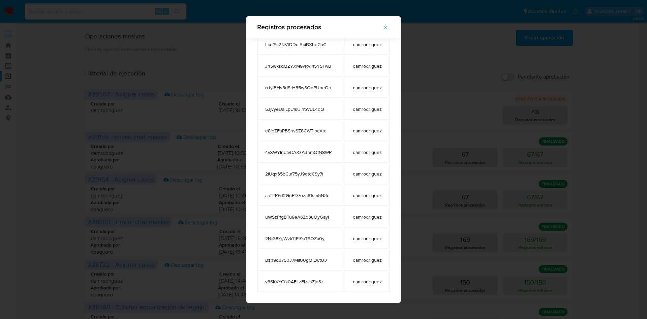
click at [488, 96] on div "Registros procesados case_id case_owner ndUNCKedpJcb1BGCwKebQB0M fcsouto DN4Yxj…" at bounding box center [323, 159] width 647 height 319
click at [387, 28] on icon "button" at bounding box center [386, 28] width 4 height 4
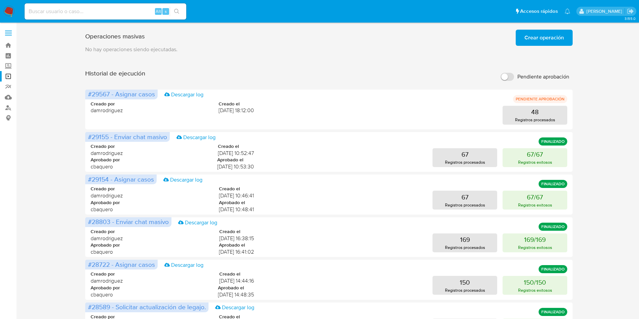
click at [61, 92] on div "Operaciones masivas Crear operación Sólo puede haber hasta un máximo de 5 opera…" at bounding box center [328, 280] width 609 height 507
drag, startPoint x: 87, startPoint y: 93, endPoint x: 93, endPoint y: 93, distance: 5.7
click at [92, 93] on span "#29567 - Asignar casos Descargar log" at bounding box center [121, 95] width 72 height 10
click at [100, 93] on span "#29567 - Asignar casos" at bounding box center [121, 93] width 67 height 9
click at [102, 97] on span "#29567 - Asignar casos" at bounding box center [121, 93] width 67 height 9
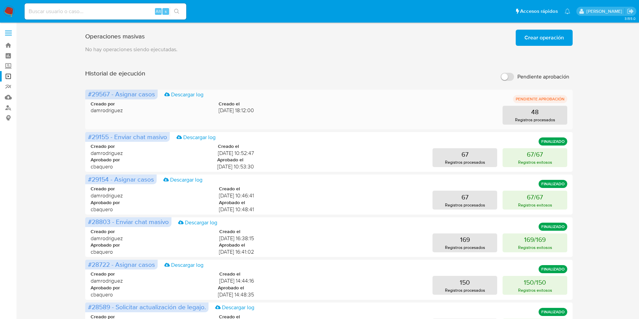
click at [104, 102] on span "Creado por" at bounding box center [107, 104] width 32 height 6
drag, startPoint x: 114, startPoint y: 106, endPoint x: 200, endPoint y: 121, distance: 86.8
click at [117, 107] on span "damrodriguez" at bounding box center [107, 110] width 32 height 7
drag, startPoint x: 201, startPoint y: 121, endPoint x: 232, endPoint y: 114, distance: 31.5
click at [211, 118] on div "Creado por damrodriguez Creado el 19/08/2025 18:12:00 48 Registros procesados" at bounding box center [329, 108] width 477 height 32
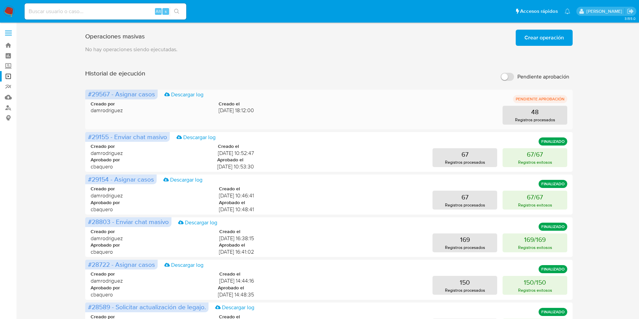
click at [250, 108] on span "[DATE] 18:12:00" at bounding box center [236, 110] width 35 height 7
drag, startPoint x: 271, startPoint y: 108, endPoint x: 298, endPoint y: 109, distance: 27.0
click at [277, 108] on div "48 Registros procesados" at bounding box center [416, 115] width 302 height 19
drag, startPoint x: 331, startPoint y: 109, endPoint x: 360, endPoint y: 109, distance: 29.3
click at [333, 109] on div "48 Registros procesados" at bounding box center [416, 115] width 302 height 19
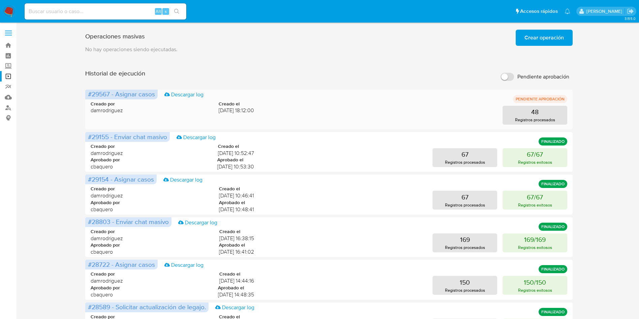
click at [360, 109] on div "48 Registros procesados" at bounding box center [416, 115] width 302 height 19
click at [528, 113] on button "48 Registros procesados" at bounding box center [535, 115] width 65 height 19
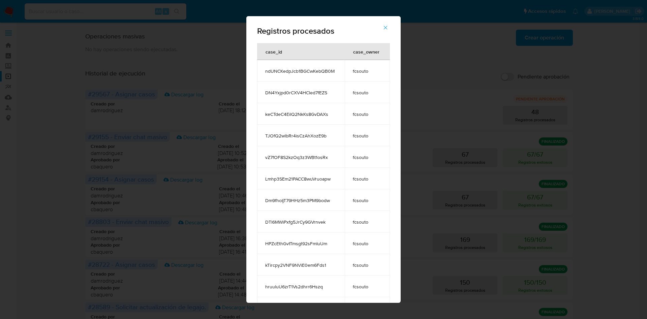
click at [457, 103] on div "Registros procesados case_id case_owner ndUNCKedpJcb1BGCwKebQB0M fcsouto DN4Yxj…" at bounding box center [323, 159] width 647 height 319
click at [388, 25] on icon "button" at bounding box center [385, 28] width 6 height 6
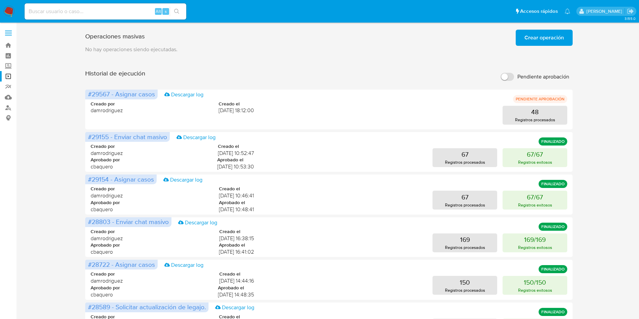
click at [521, 75] on span "Pendiente aprobación" at bounding box center [543, 76] width 52 height 7
click at [514, 75] on input "Pendiente aprobación" at bounding box center [507, 77] width 13 height 8
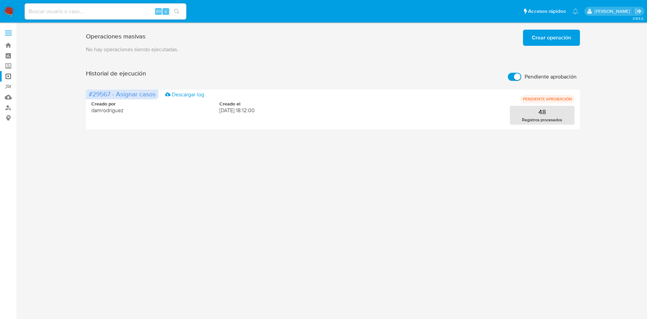
click at [519, 76] on input "Pendiente aprobación" at bounding box center [514, 77] width 13 height 8
checkbox input "false"
